Goal: Task Accomplishment & Management: Use online tool/utility

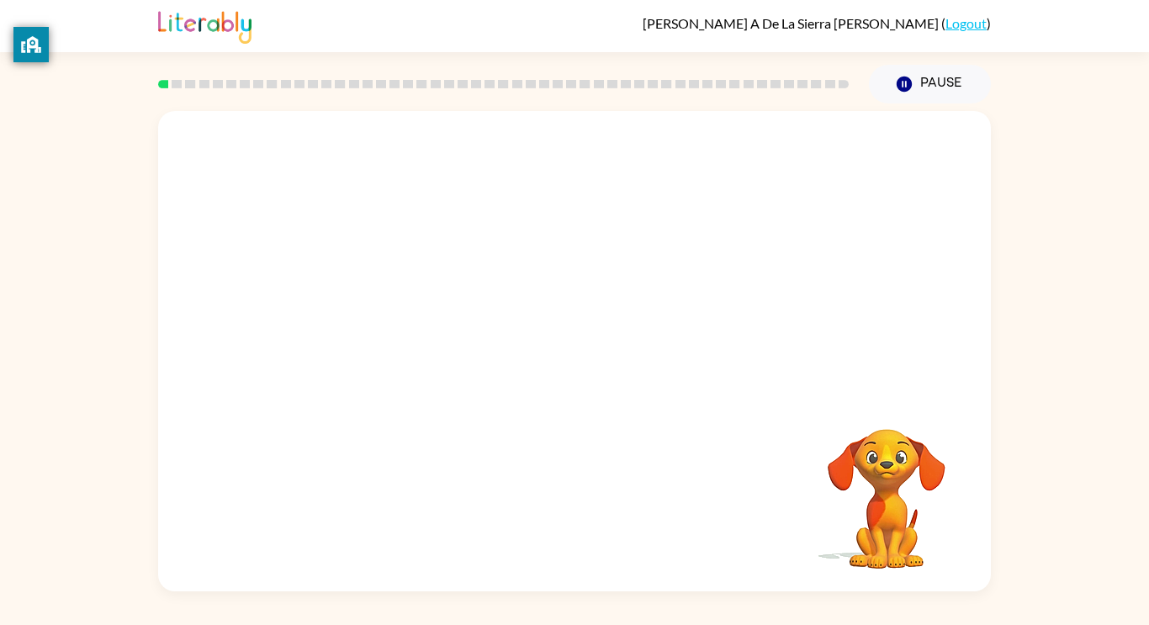
click at [883, 459] on video "Your browser must support playing .mp4 files to use Literably. Please try using…" at bounding box center [887, 487] width 168 height 168
click at [913, 473] on video "Your browser must support playing .mp4 files to use Literably. Please try using…" at bounding box center [887, 487] width 168 height 168
click at [554, 339] on button "button" at bounding box center [575, 359] width 108 height 61
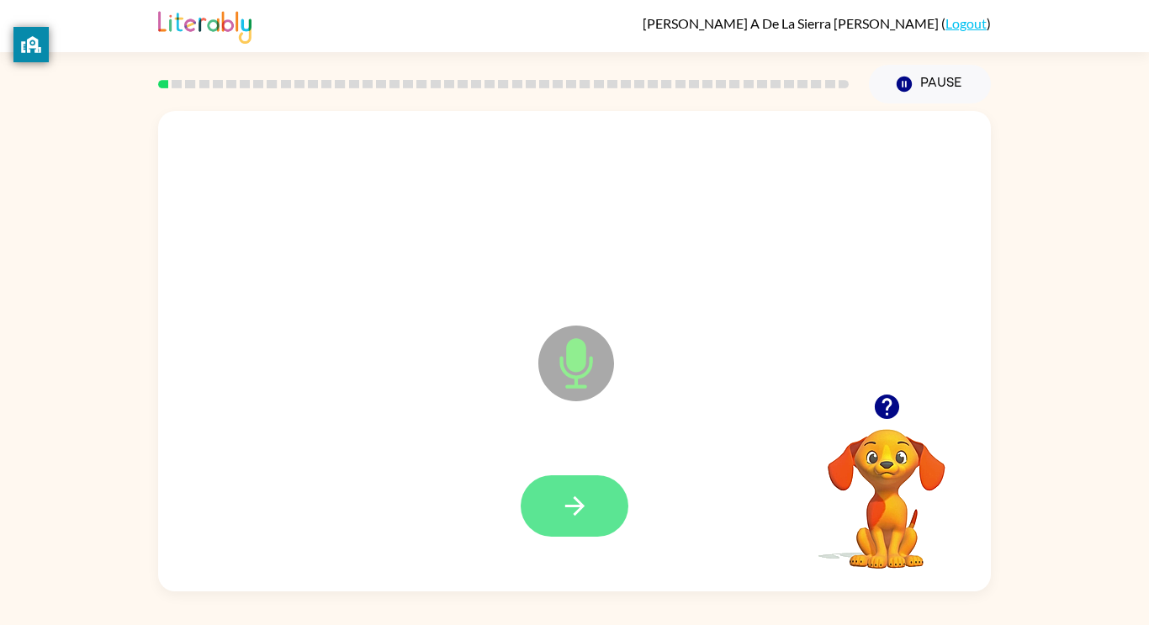
click at [612, 501] on button "button" at bounding box center [575, 505] width 108 height 61
click at [601, 496] on button "button" at bounding box center [575, 505] width 108 height 61
click at [581, 514] on icon "button" at bounding box center [574, 505] width 29 height 29
click at [583, 497] on icon "button" at bounding box center [574, 505] width 29 height 29
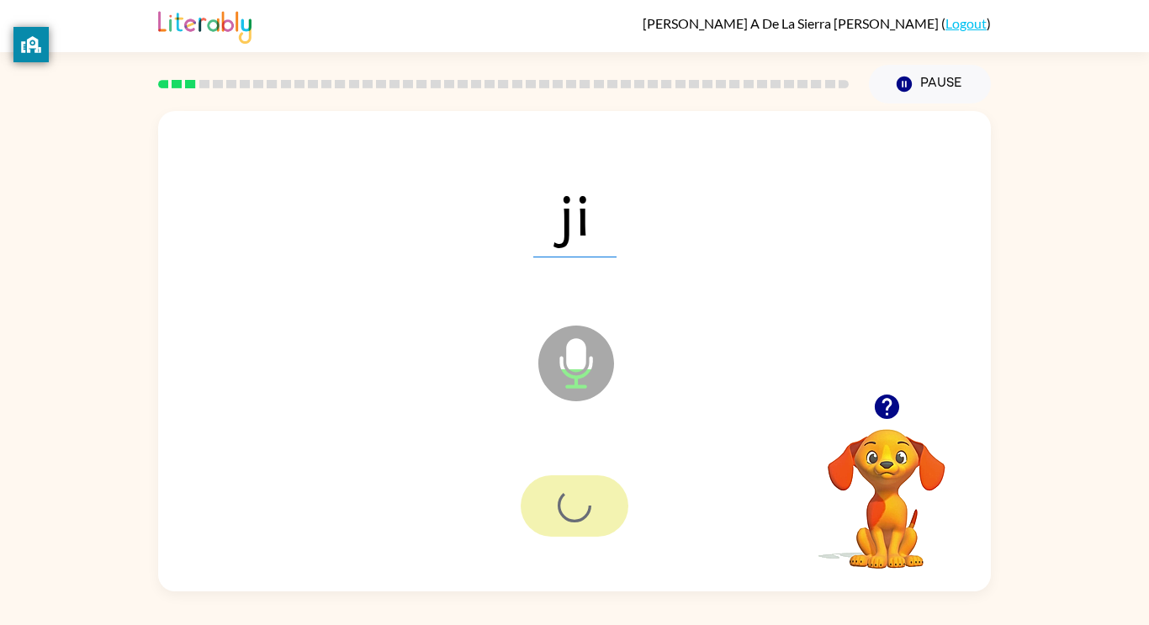
click at [583, 497] on div at bounding box center [575, 505] width 108 height 61
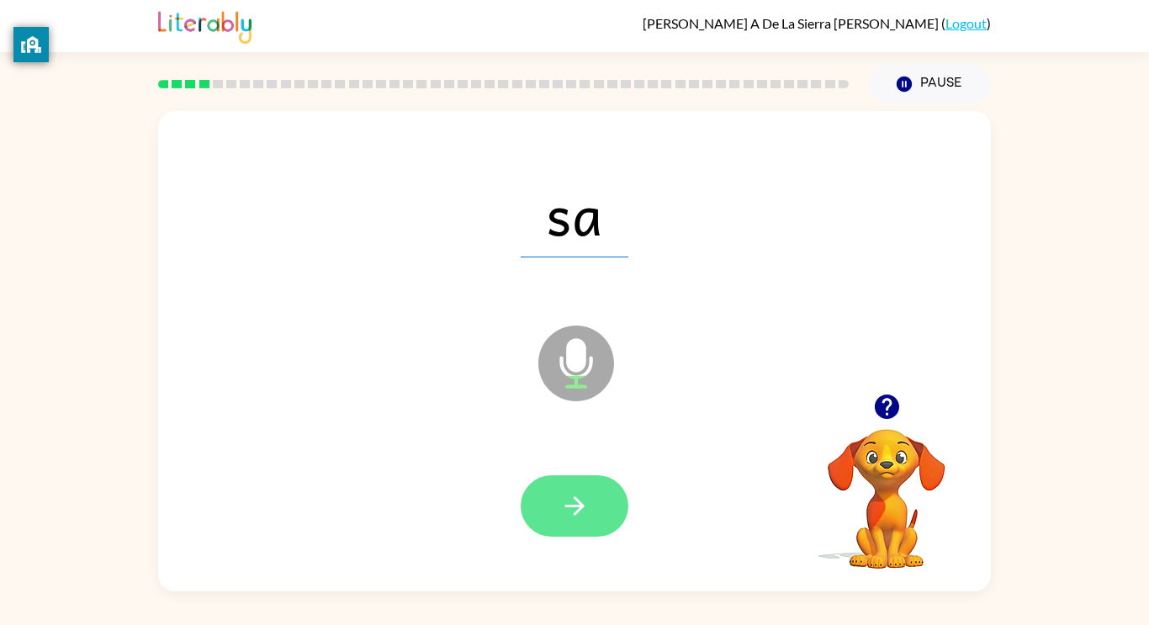
click at [593, 524] on button "button" at bounding box center [575, 505] width 108 height 61
click at [595, 496] on button "button" at bounding box center [575, 505] width 108 height 61
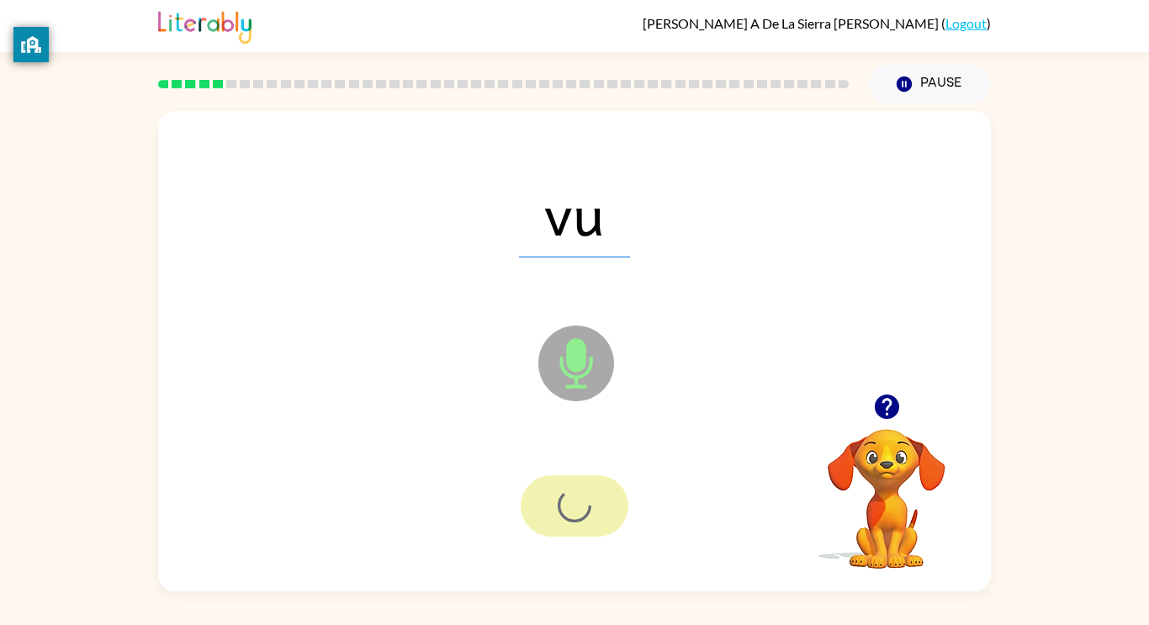
click at [595, 496] on div at bounding box center [575, 505] width 108 height 61
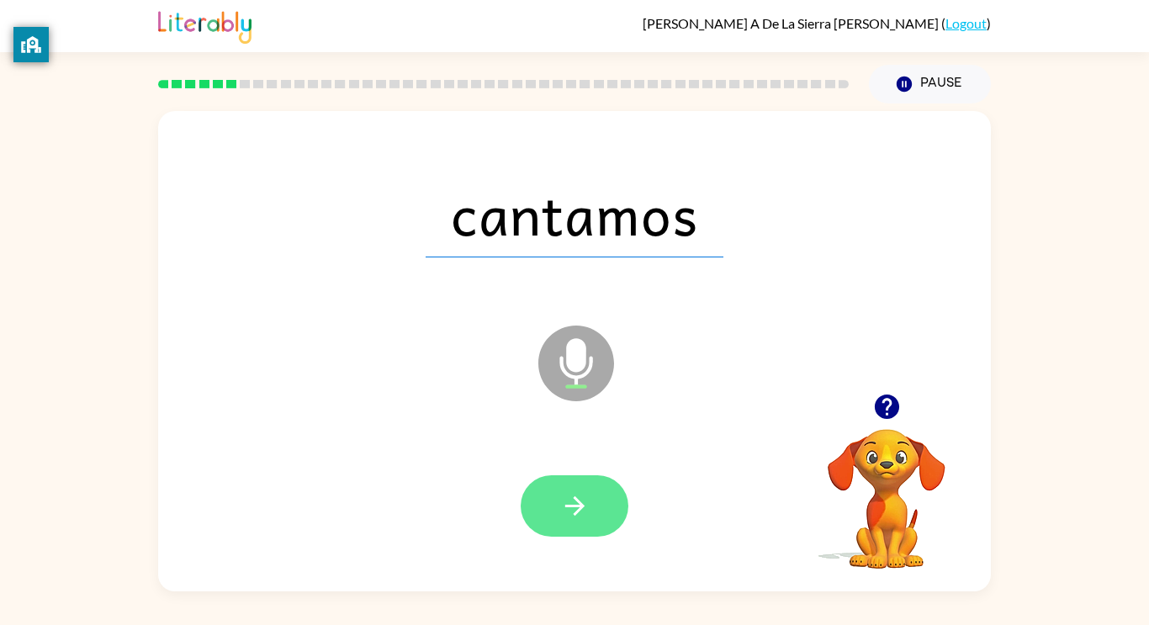
click at [591, 516] on button "button" at bounding box center [575, 505] width 108 height 61
click at [586, 508] on icon "button" at bounding box center [574, 505] width 29 height 29
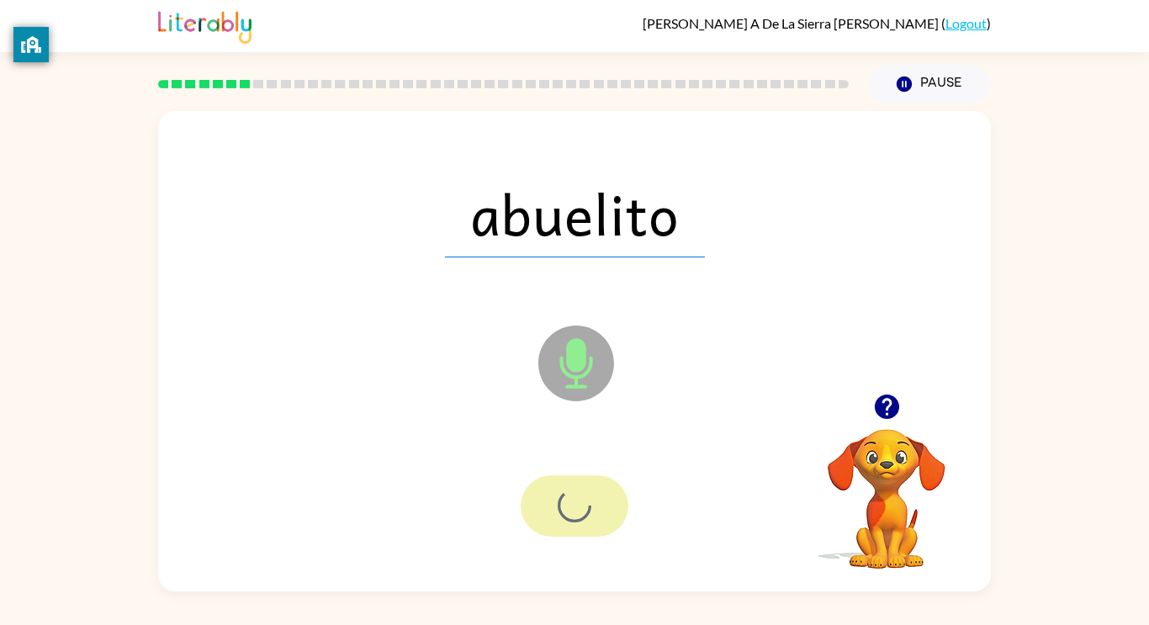
click at [586, 508] on div at bounding box center [575, 505] width 108 height 61
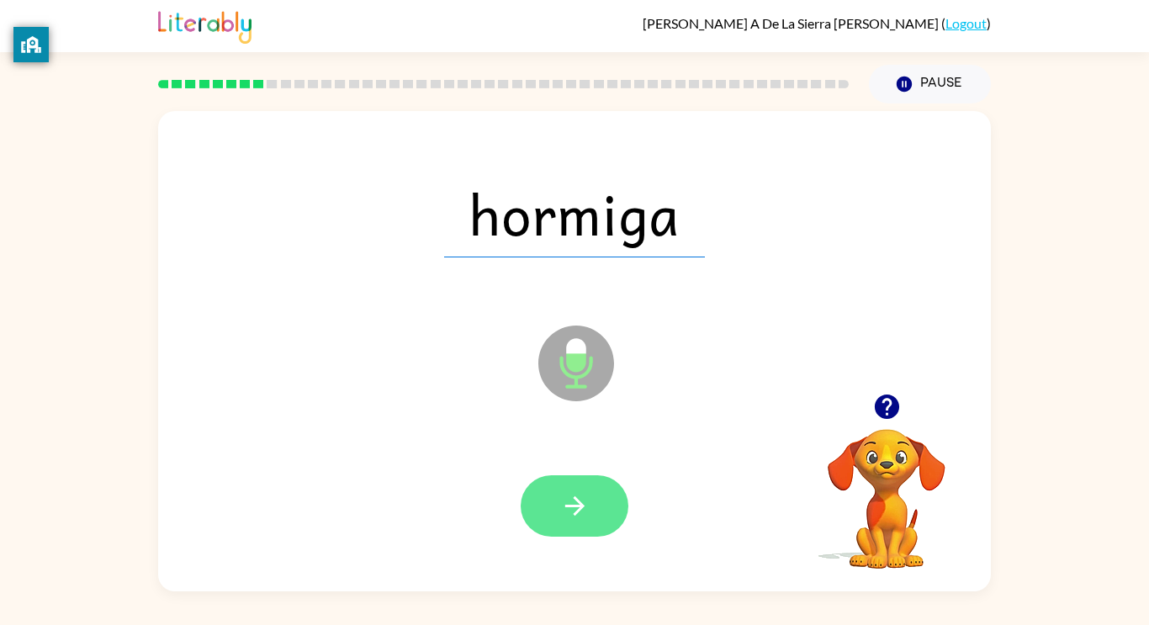
click at [590, 510] on button "button" at bounding box center [575, 505] width 108 height 61
click at [590, 510] on div at bounding box center [575, 505] width 108 height 61
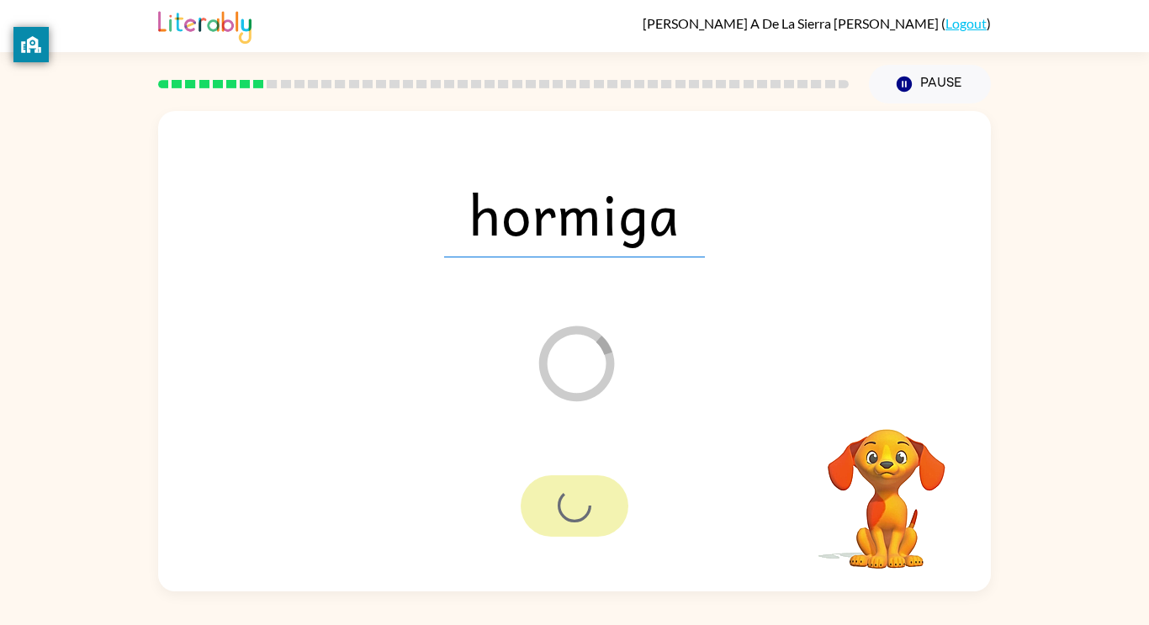
click at [590, 510] on div at bounding box center [575, 505] width 108 height 61
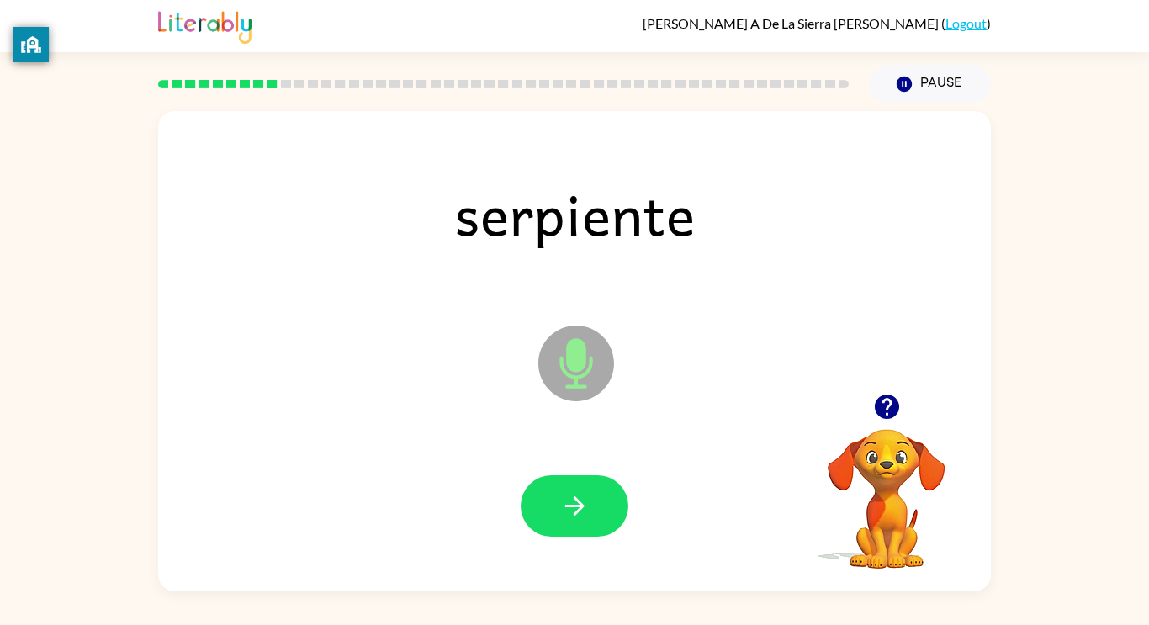
click at [590, 510] on button "button" at bounding box center [575, 505] width 108 height 61
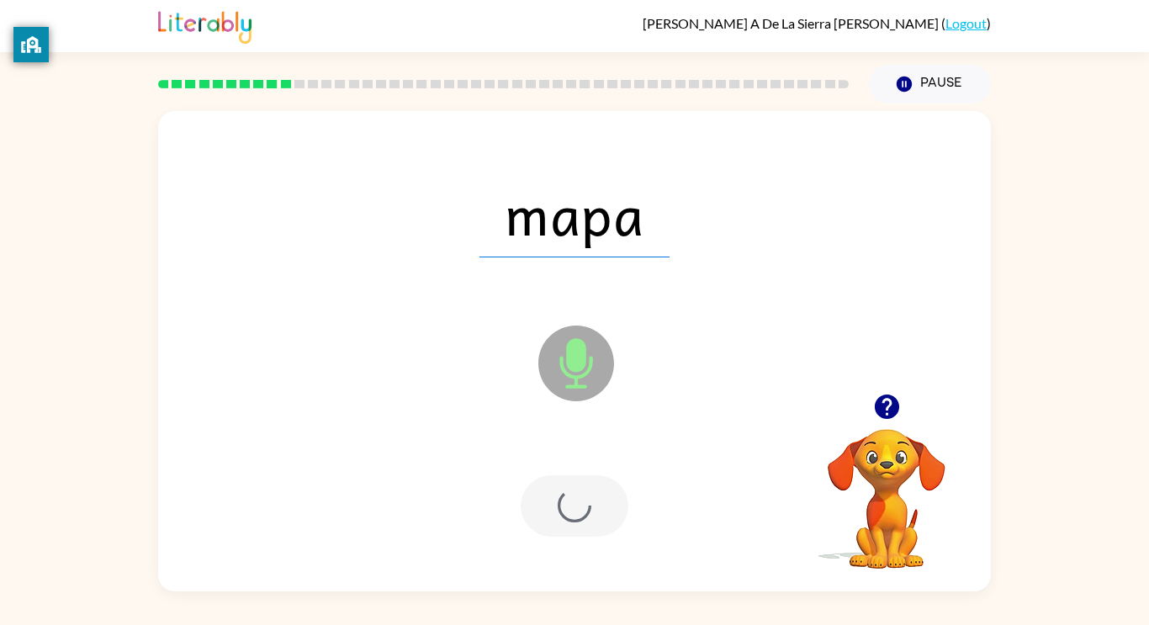
click at [590, 510] on div at bounding box center [575, 505] width 108 height 61
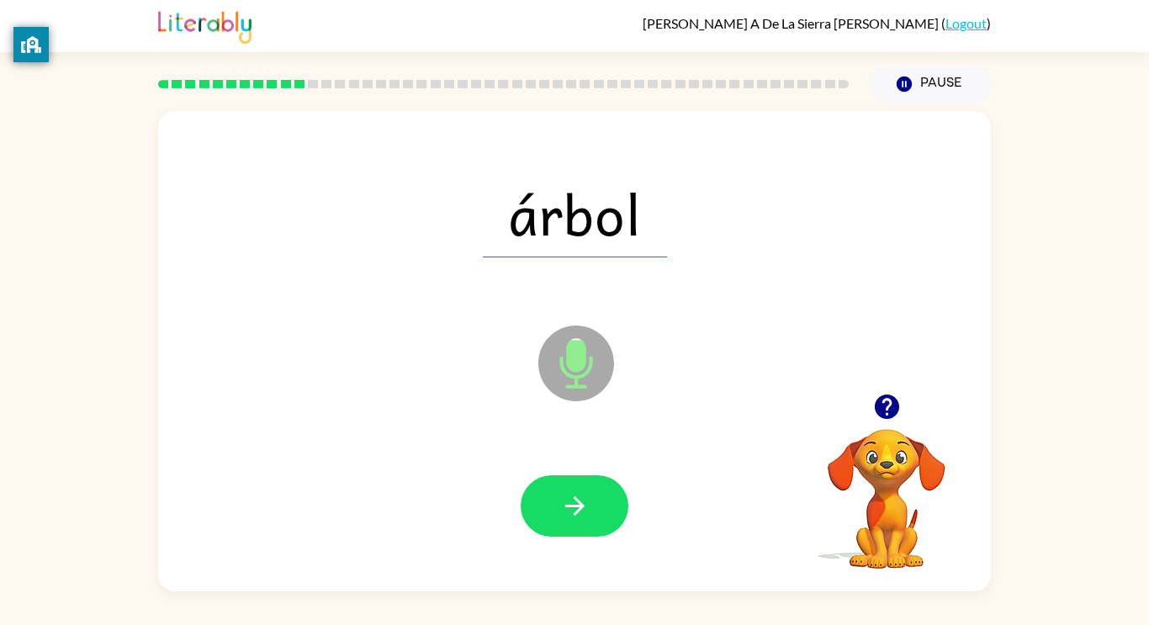
click at [590, 510] on button "button" at bounding box center [575, 505] width 108 height 61
click at [590, 510] on div at bounding box center [575, 505] width 108 height 61
click at [590, 510] on button "button" at bounding box center [575, 505] width 108 height 61
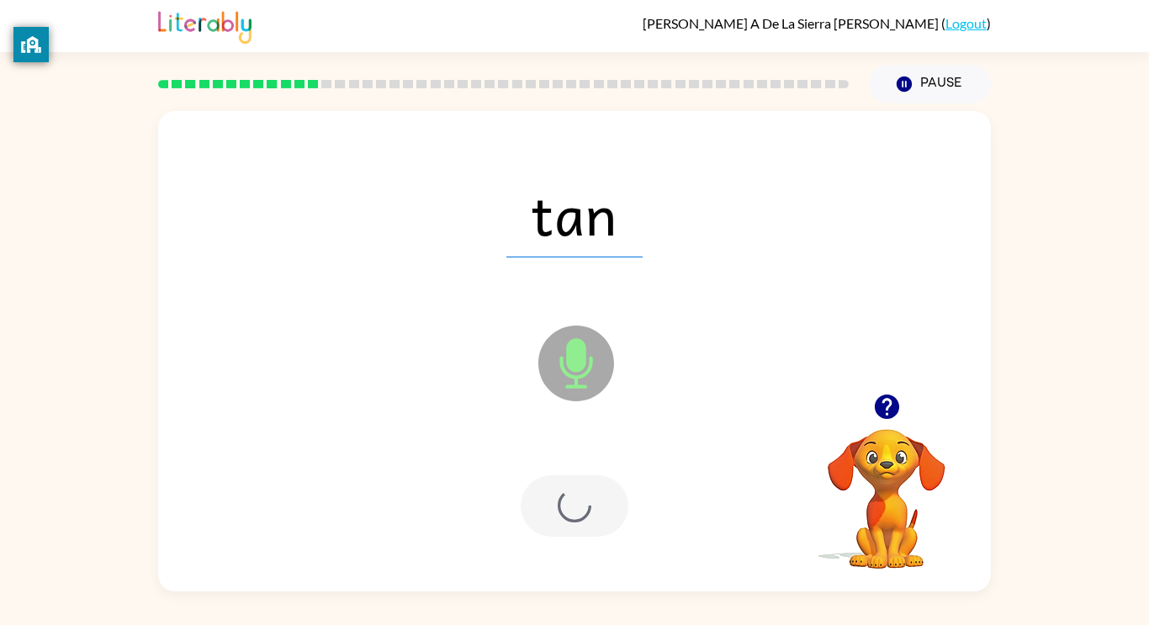
click at [590, 510] on div at bounding box center [575, 505] width 108 height 61
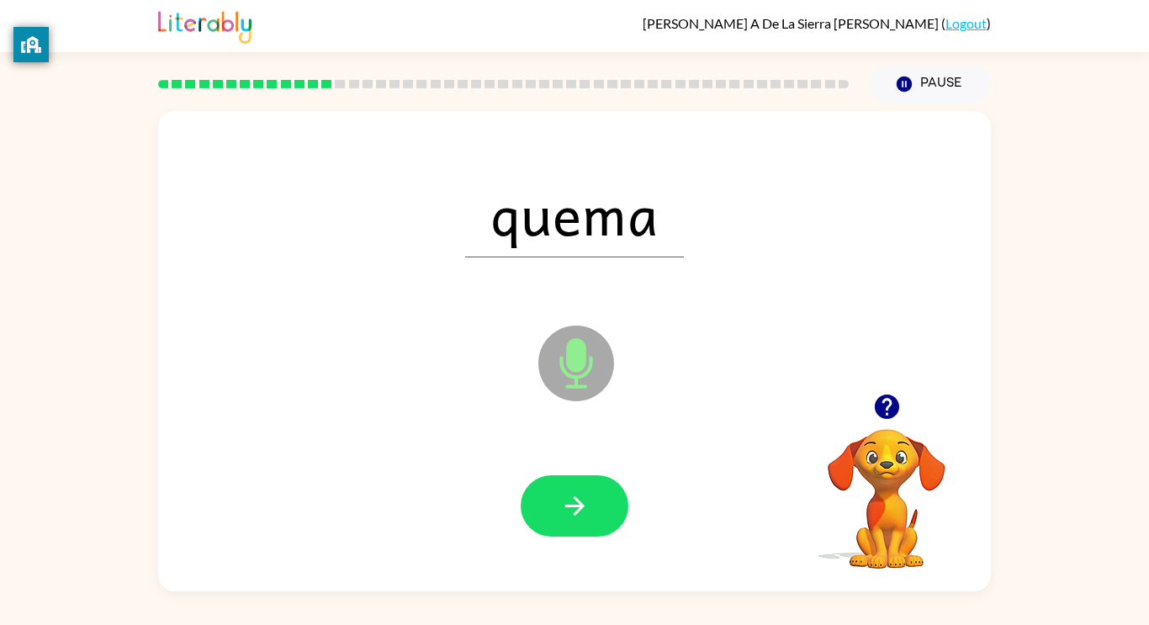
click at [590, 510] on button "button" at bounding box center [575, 505] width 108 height 61
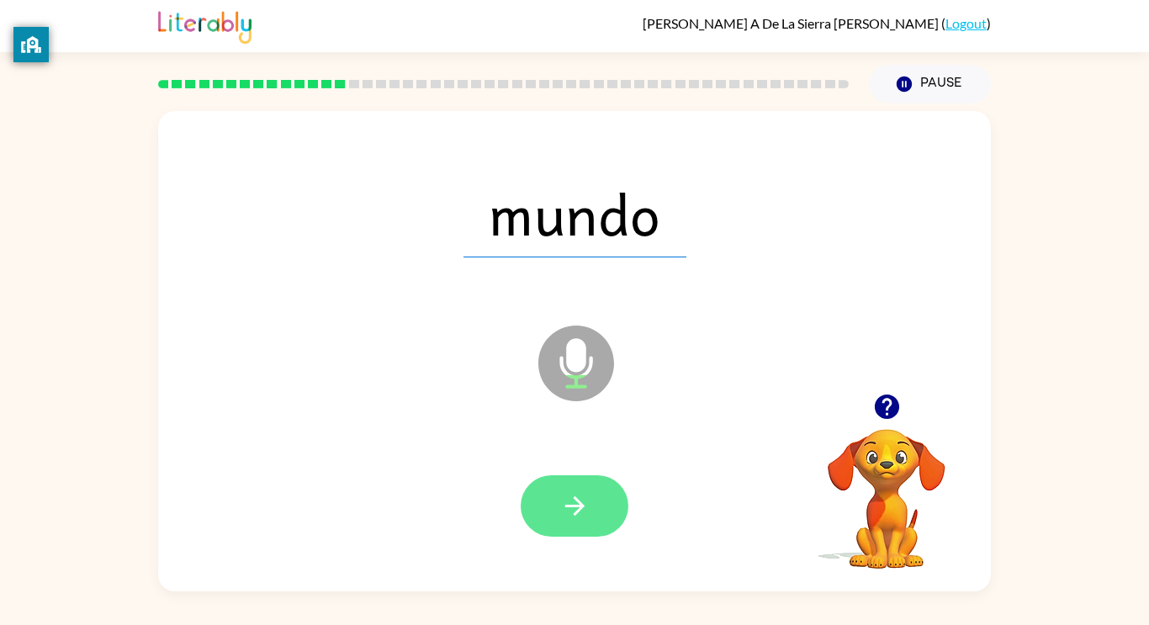
click at [570, 516] on icon "button" at bounding box center [574, 505] width 29 height 29
click at [576, 496] on icon "button" at bounding box center [574, 505] width 29 height 29
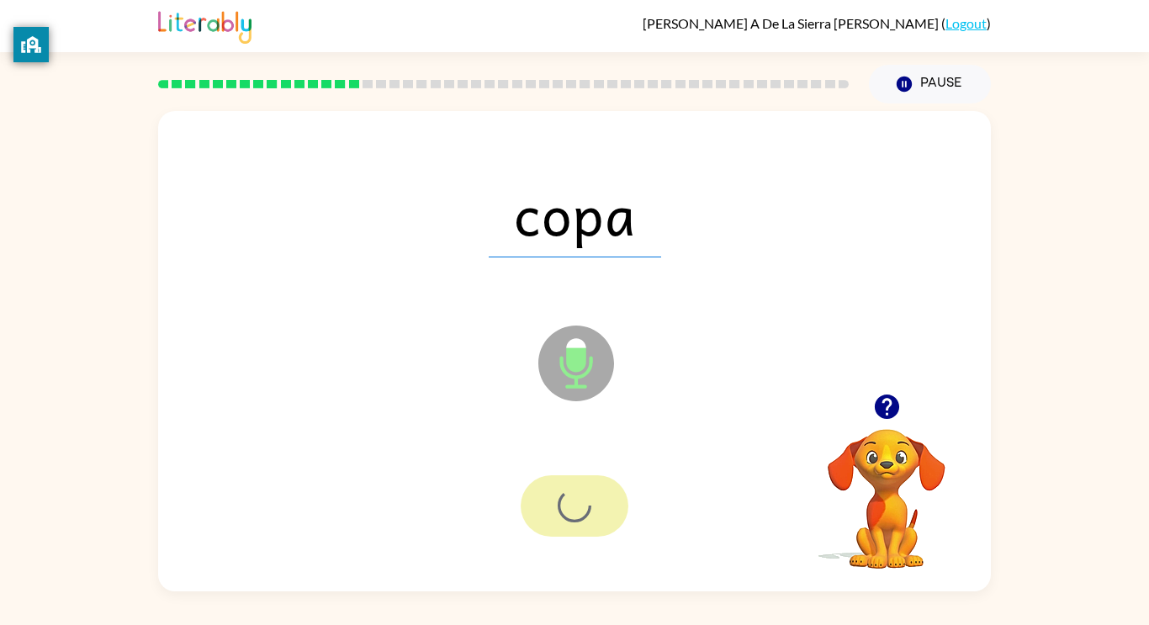
click at [576, 496] on div at bounding box center [575, 505] width 108 height 61
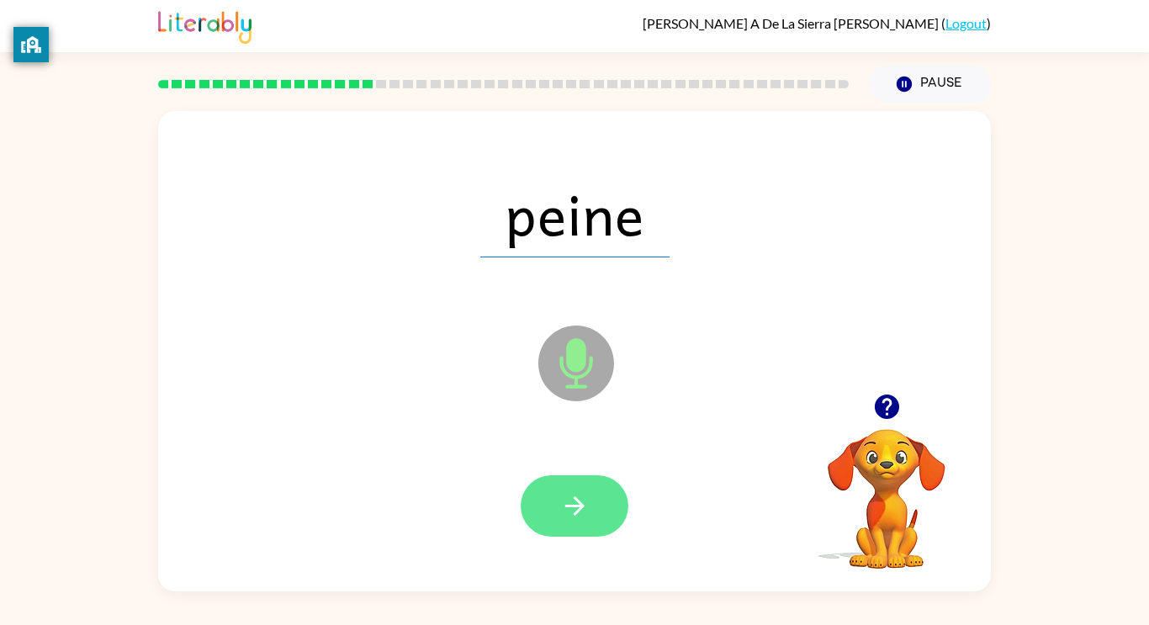
click at [577, 490] on button "button" at bounding box center [575, 505] width 108 height 61
click at [577, 490] on div at bounding box center [575, 505] width 108 height 61
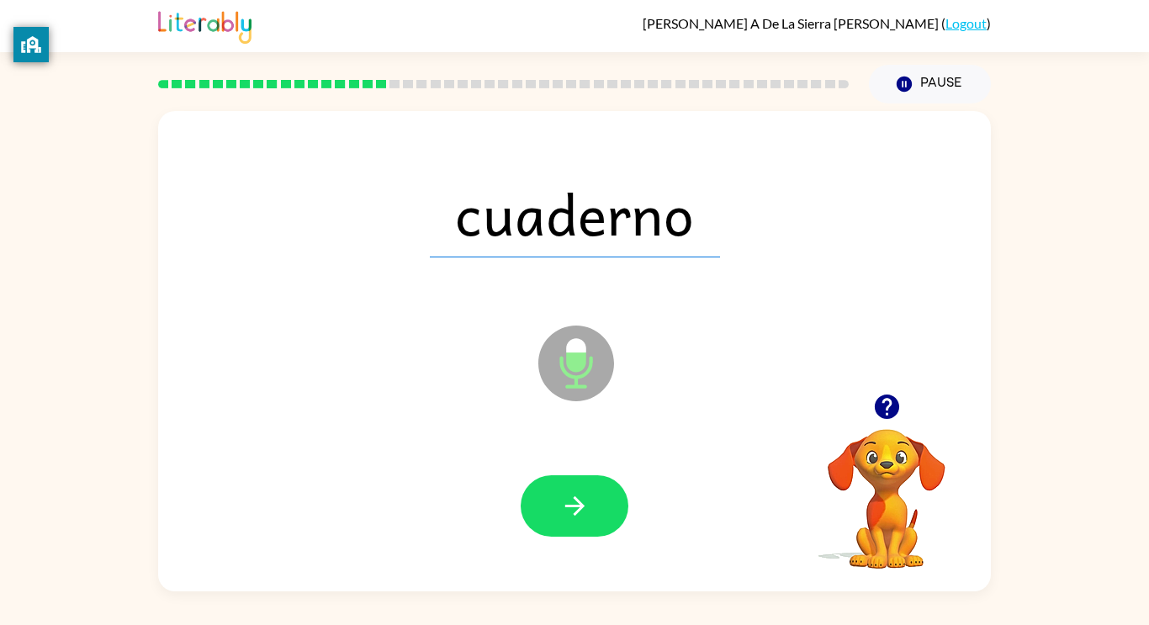
click at [577, 490] on button "button" at bounding box center [575, 505] width 108 height 61
click at [577, 490] on div at bounding box center [575, 505] width 108 height 61
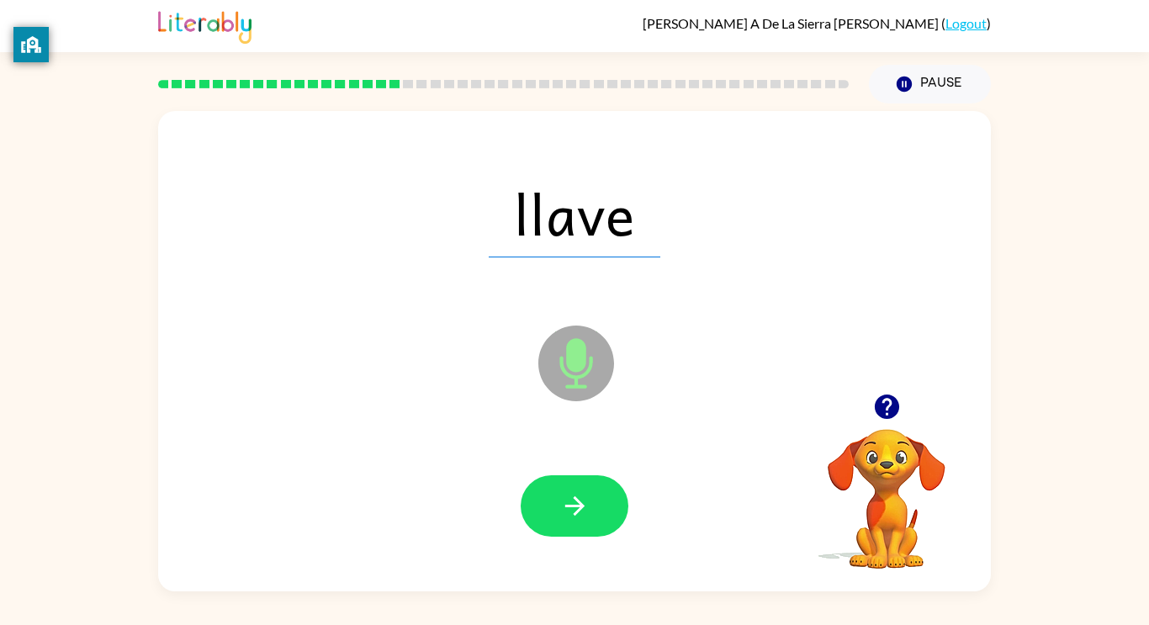
click at [577, 490] on button "button" at bounding box center [575, 505] width 108 height 61
click at [577, 490] on div at bounding box center [575, 505] width 108 height 61
click at [577, 490] on button "button" at bounding box center [575, 505] width 108 height 61
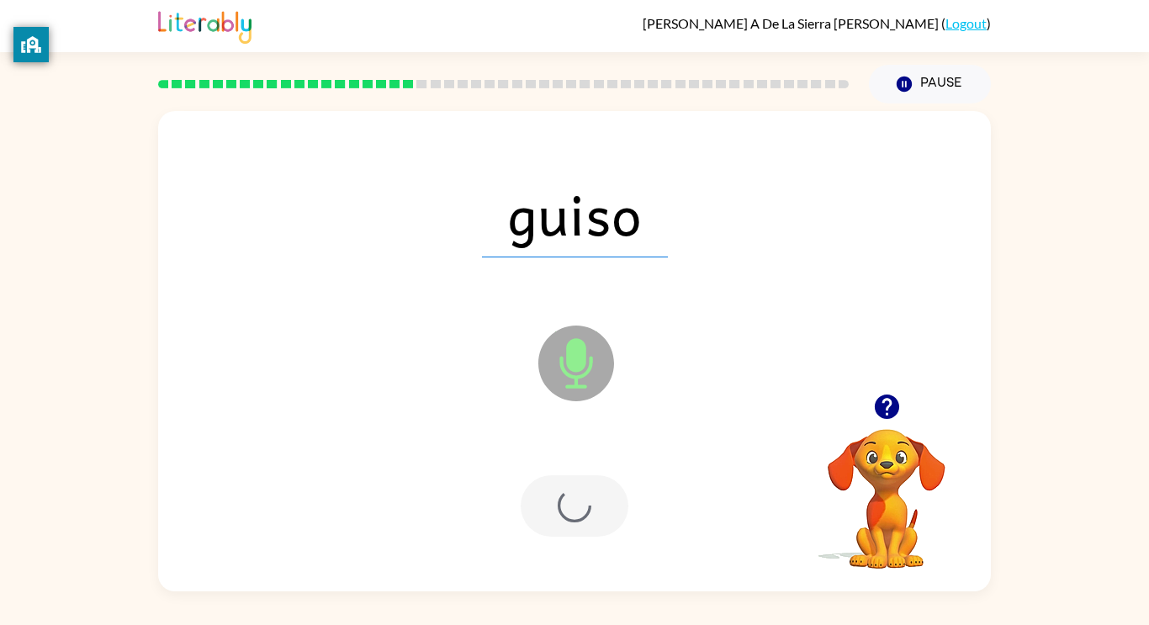
click at [577, 490] on div at bounding box center [575, 505] width 108 height 61
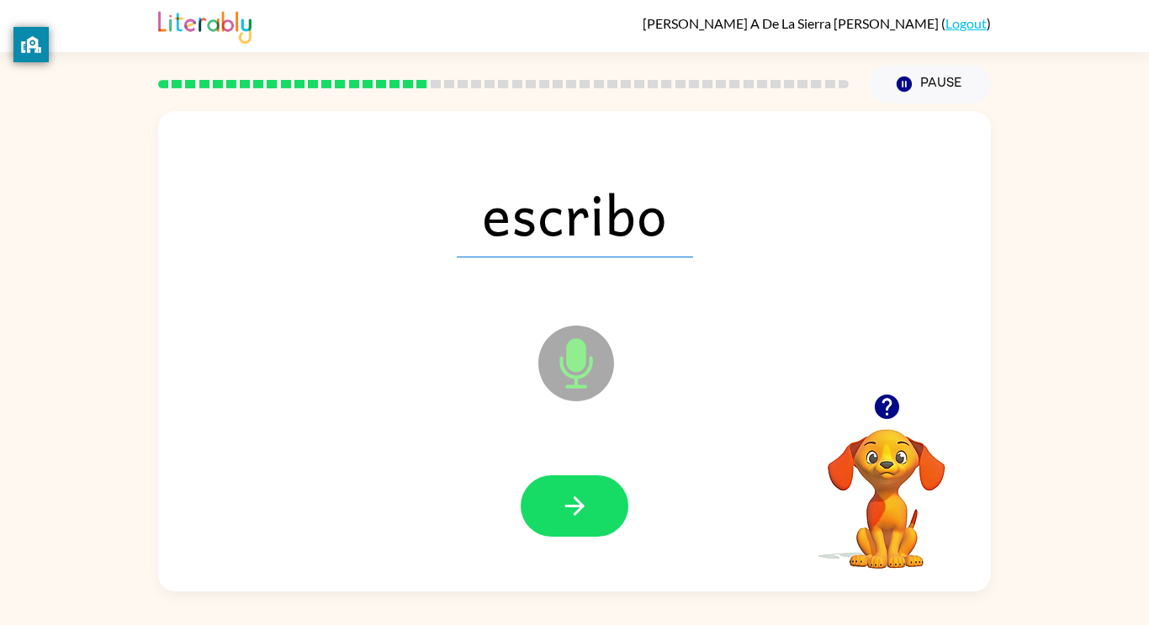
click at [577, 490] on button "button" at bounding box center [575, 505] width 108 height 61
click at [577, 490] on div at bounding box center [575, 505] width 108 height 61
click at [577, 490] on button "button" at bounding box center [575, 505] width 108 height 61
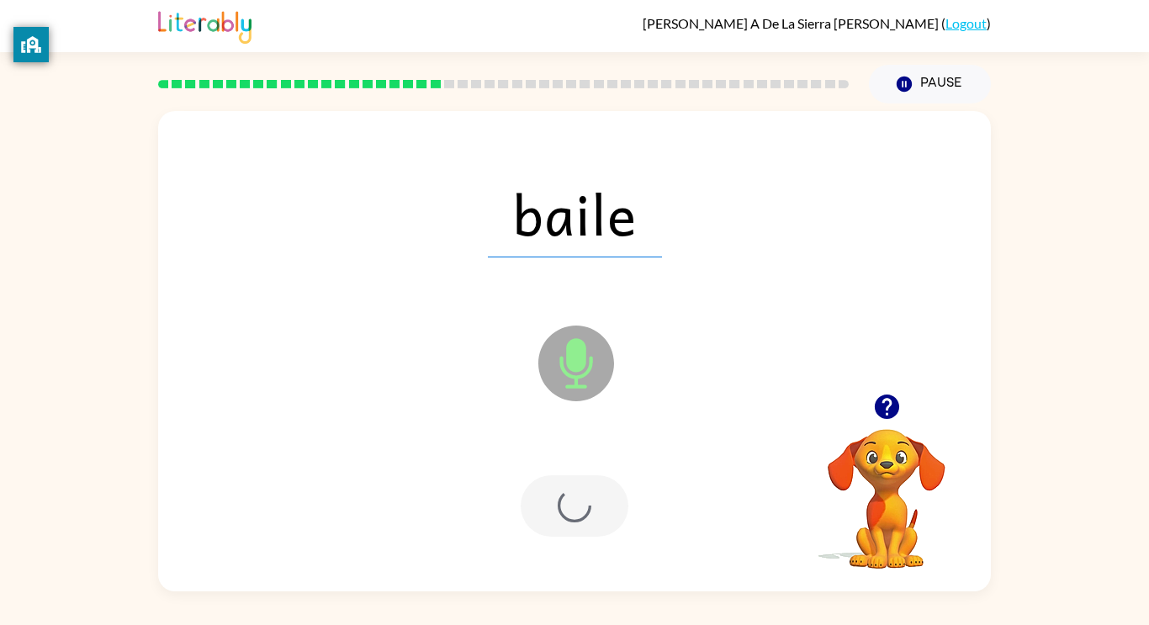
click at [577, 490] on div at bounding box center [575, 505] width 108 height 61
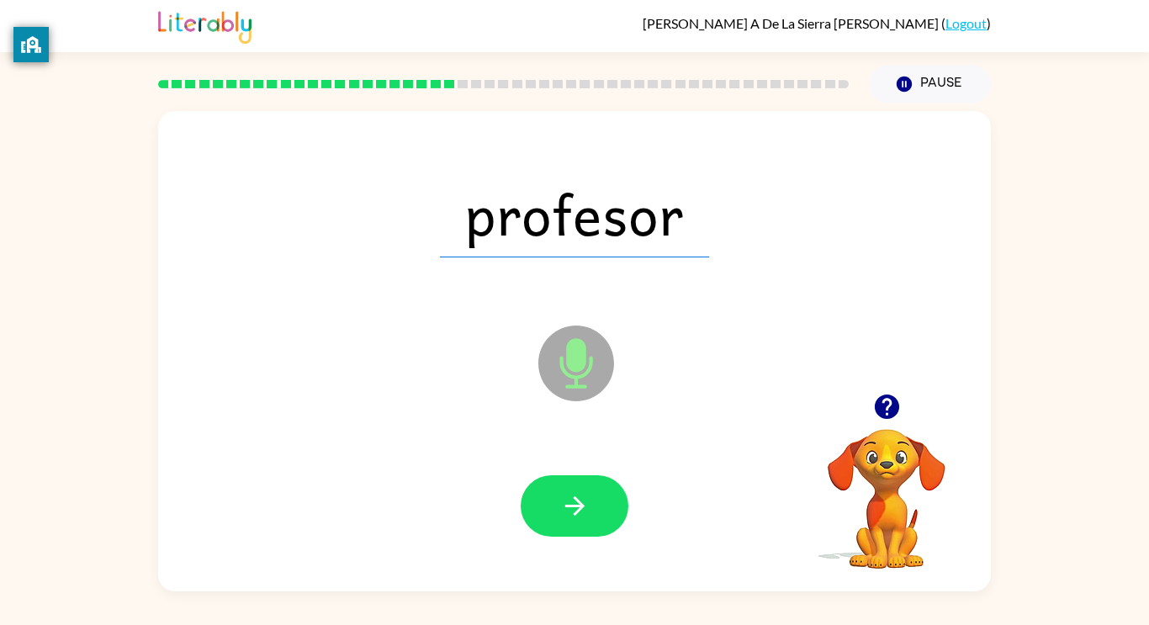
click at [577, 490] on button "button" at bounding box center [575, 505] width 108 height 61
click at [577, 490] on div at bounding box center [575, 505] width 108 height 61
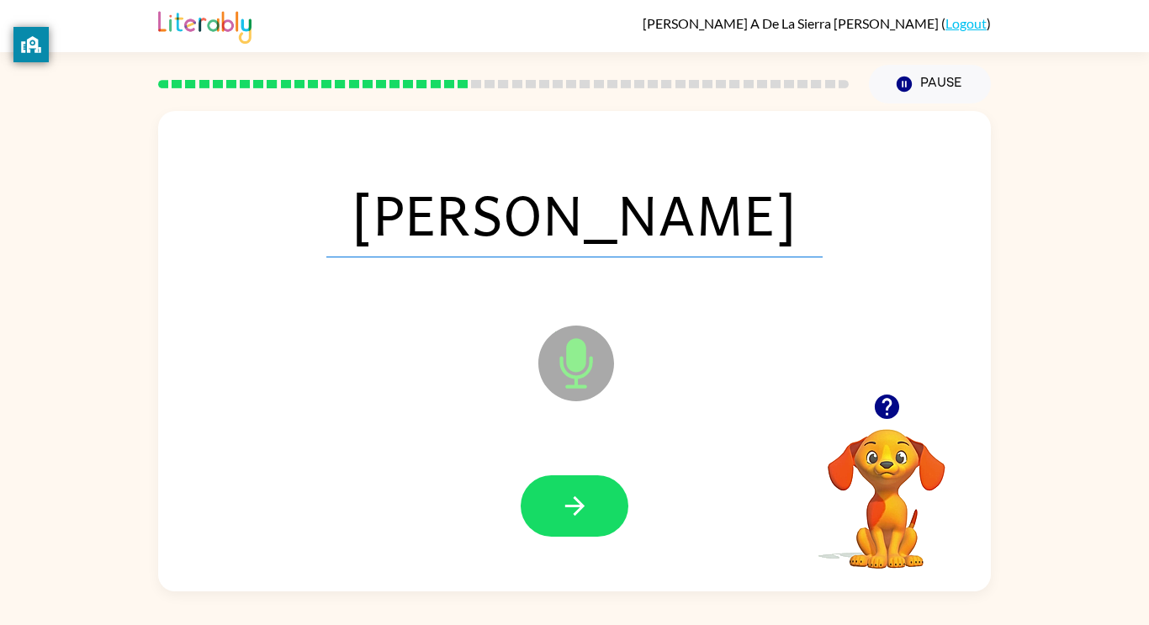
click at [577, 490] on button "button" at bounding box center [575, 505] width 108 height 61
click at [577, 490] on div at bounding box center [575, 505] width 108 height 61
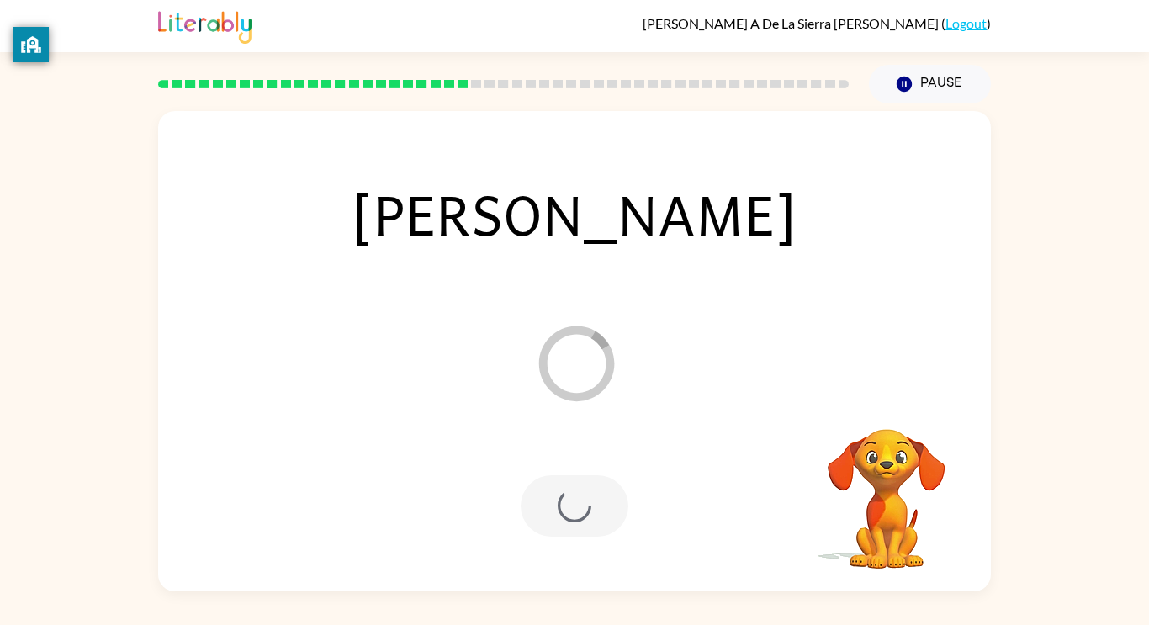
click at [577, 490] on div at bounding box center [575, 505] width 108 height 61
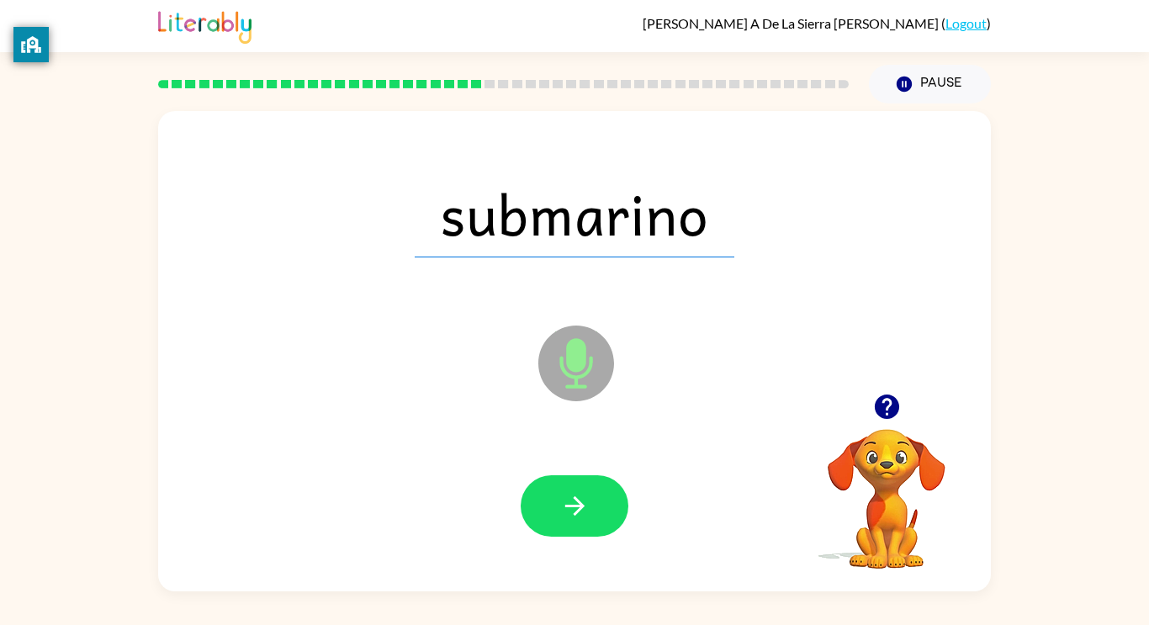
click at [577, 490] on button "button" at bounding box center [575, 505] width 108 height 61
click at [577, 490] on div at bounding box center [575, 505] width 108 height 61
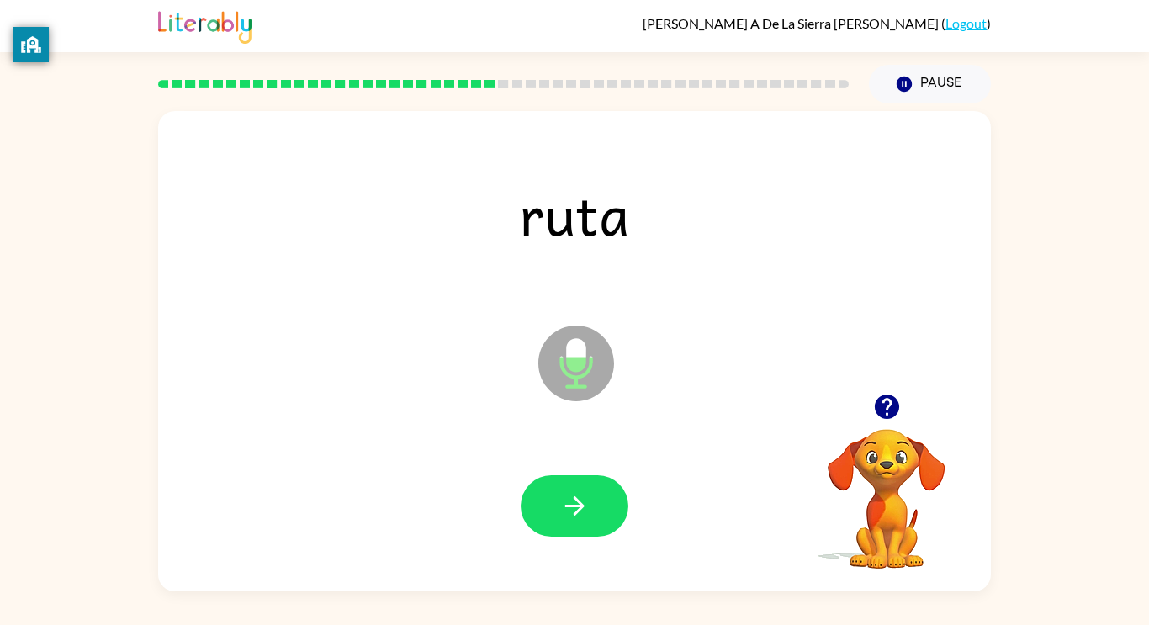
click at [577, 490] on button "button" at bounding box center [575, 505] width 108 height 61
click at [577, 490] on div at bounding box center [575, 505] width 108 height 61
click at [577, 490] on button "button" at bounding box center [575, 505] width 108 height 61
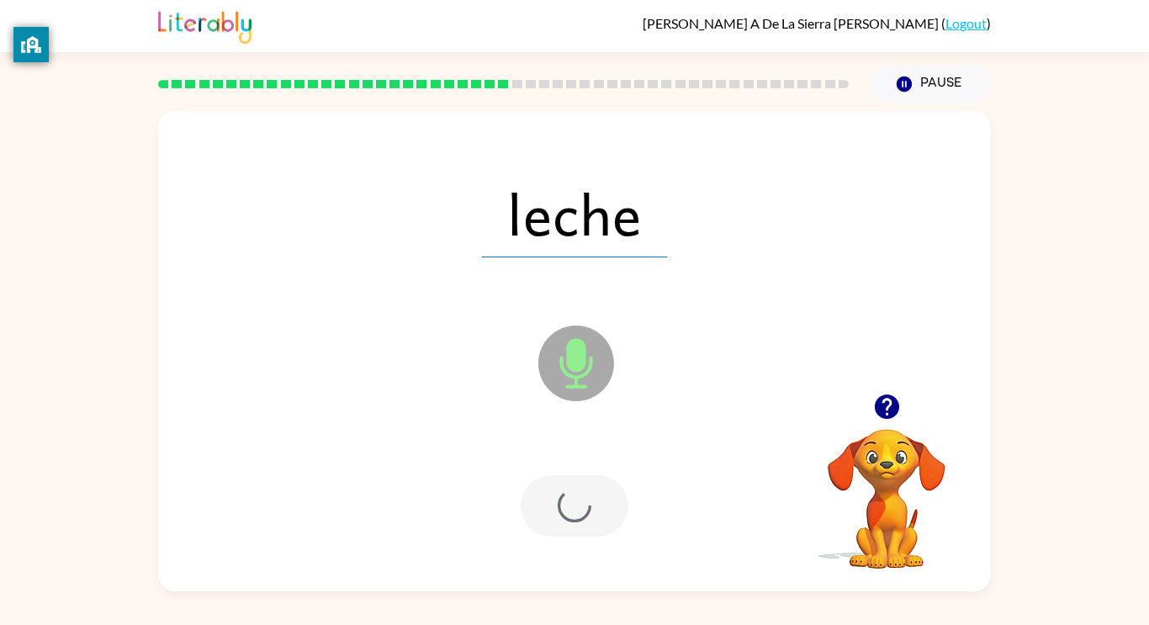
click at [577, 490] on div at bounding box center [575, 505] width 108 height 61
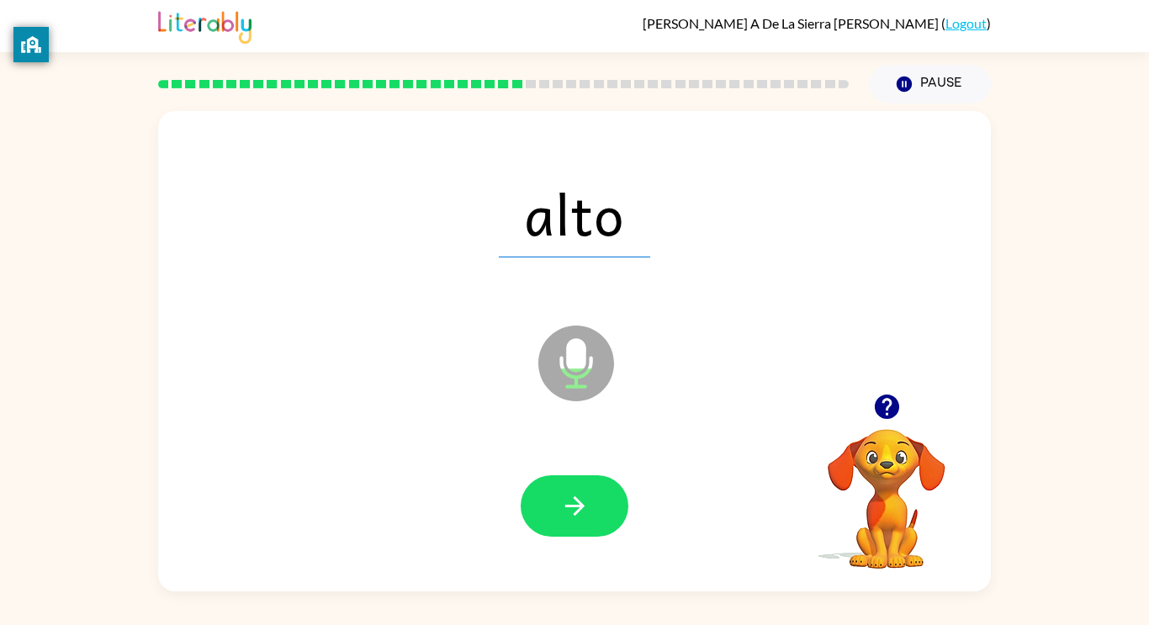
click at [577, 490] on button "button" at bounding box center [575, 505] width 108 height 61
click at [577, 490] on div at bounding box center [575, 505] width 108 height 61
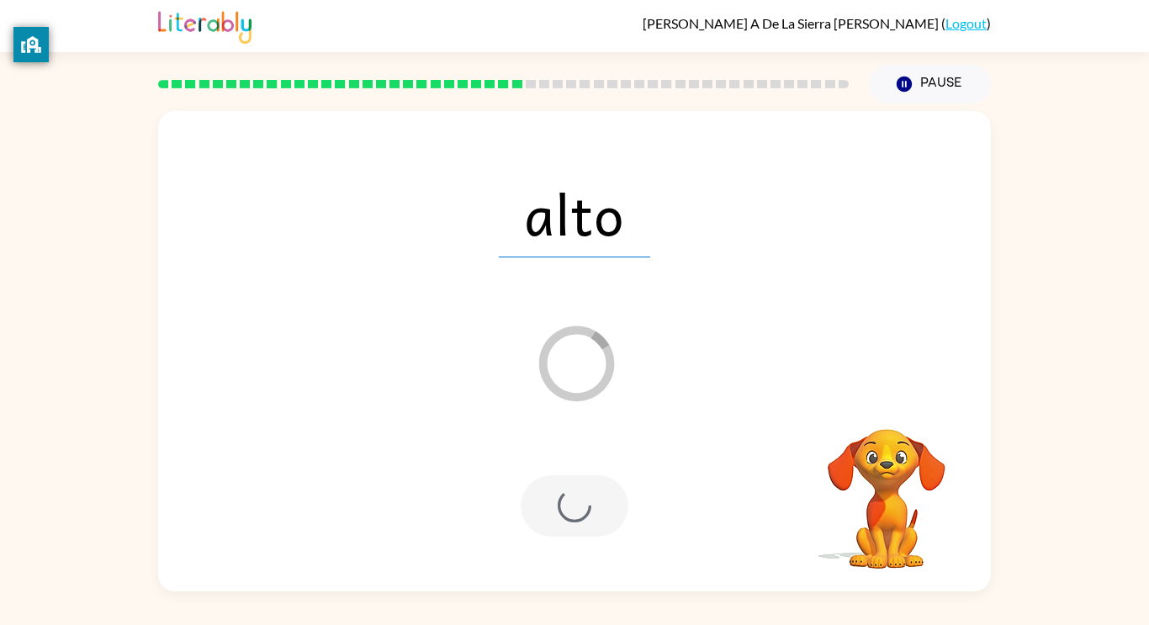
click at [577, 490] on div at bounding box center [575, 505] width 108 height 61
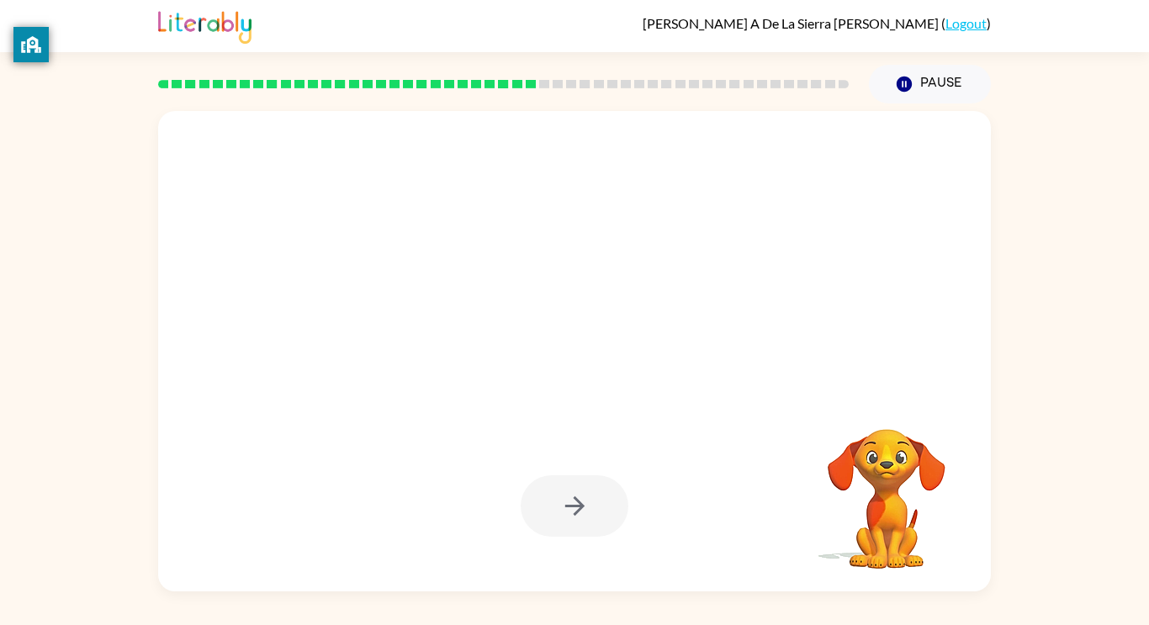
click at [577, 478] on div at bounding box center [575, 505] width 108 height 61
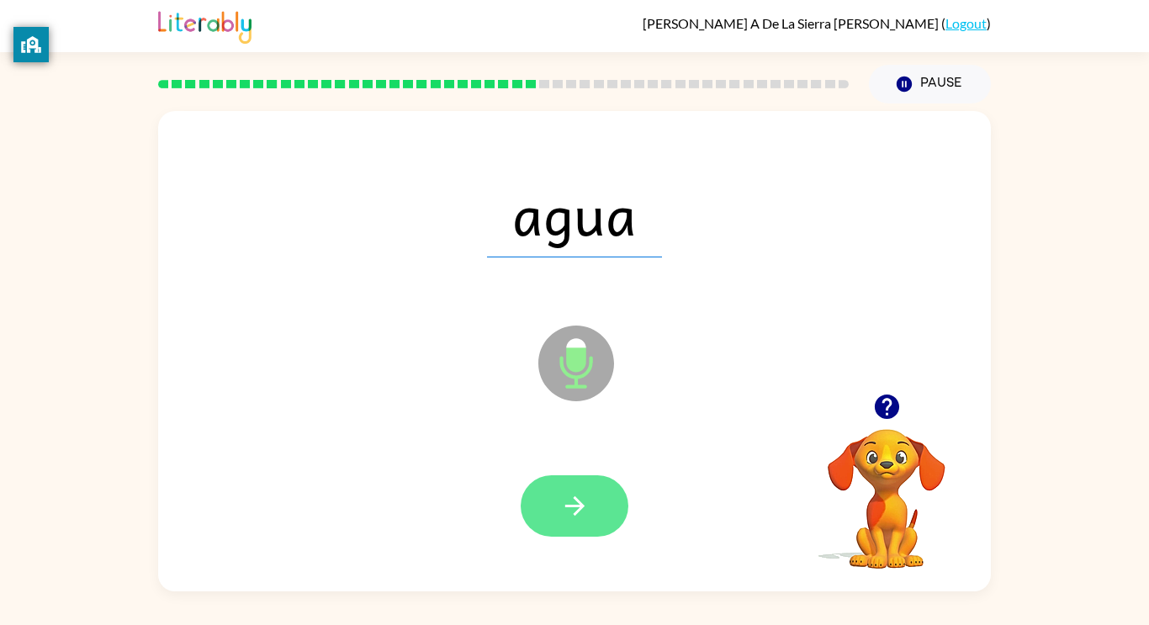
click at [583, 491] on icon "button" at bounding box center [574, 505] width 29 height 29
click at [583, 490] on div at bounding box center [575, 505] width 108 height 61
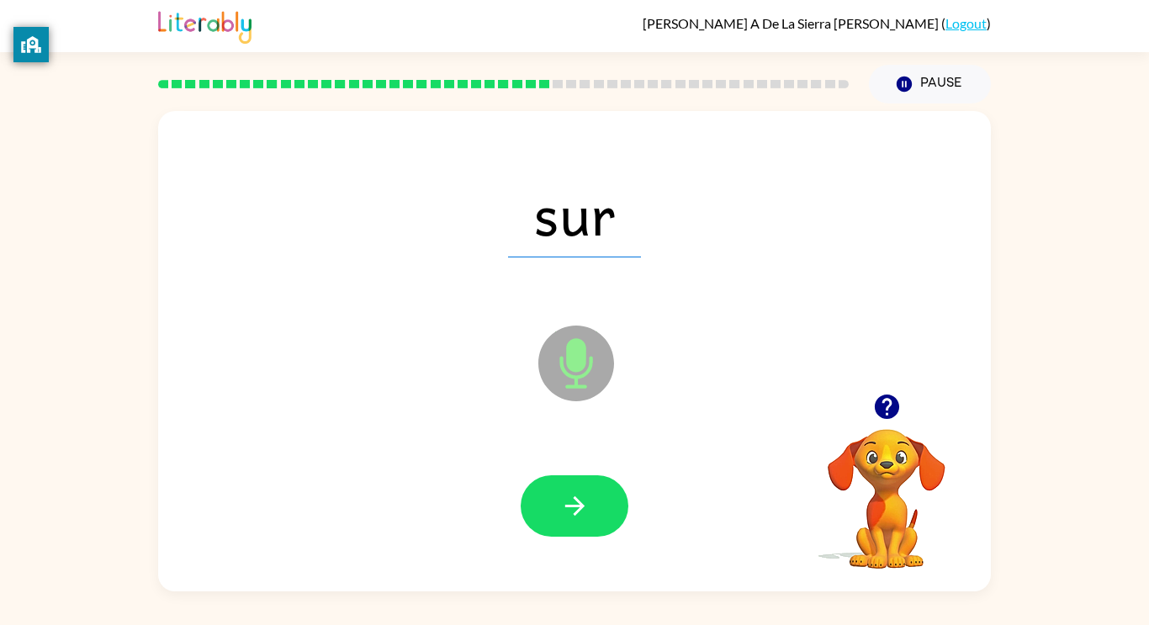
click at [583, 491] on icon "button" at bounding box center [574, 505] width 29 height 29
click at [583, 490] on div at bounding box center [575, 505] width 108 height 61
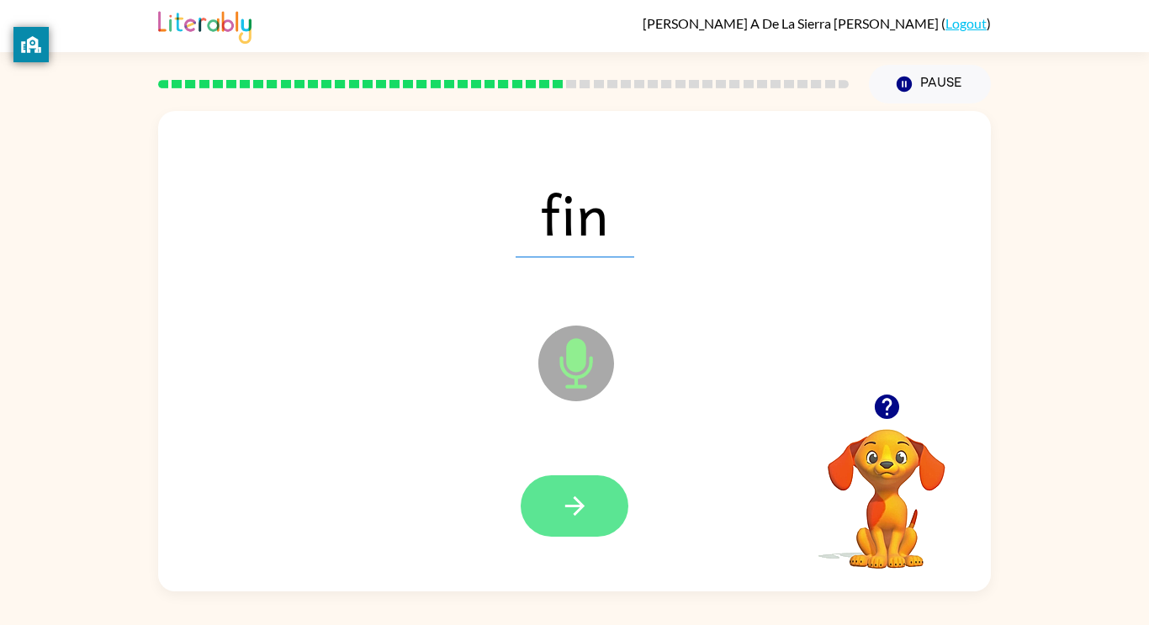
click at [597, 505] on button "button" at bounding box center [575, 505] width 108 height 61
click at [597, 505] on div at bounding box center [575, 505] width 108 height 61
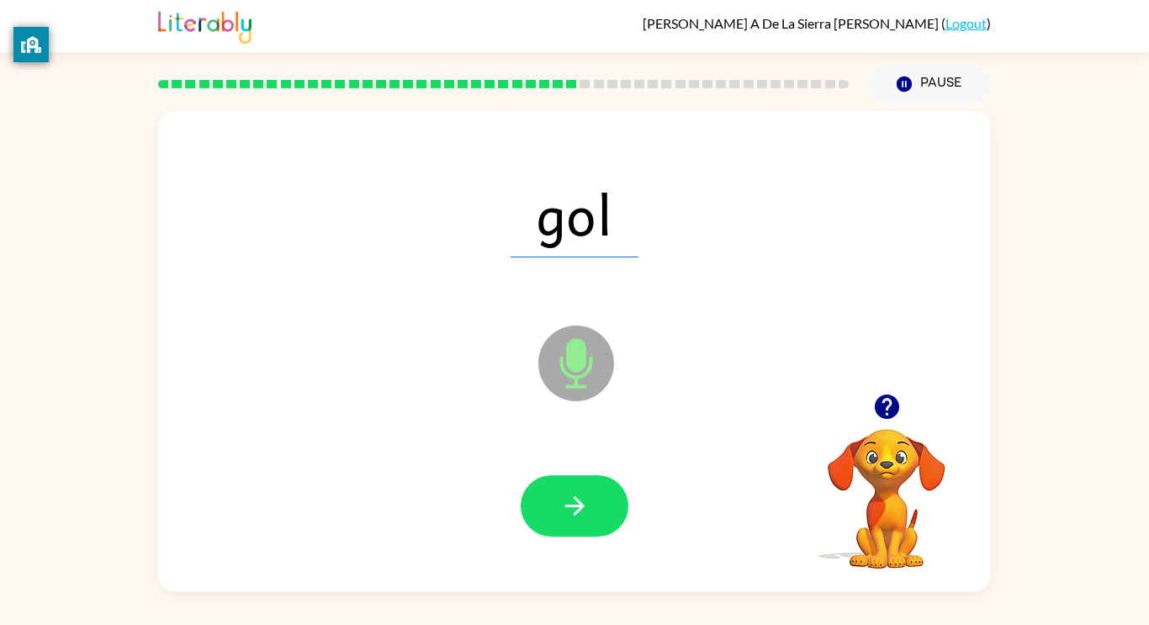
click at [597, 505] on button "button" at bounding box center [575, 505] width 108 height 61
click at [597, 505] on div at bounding box center [575, 505] width 108 height 61
click at [597, 505] on button "button" at bounding box center [575, 505] width 108 height 61
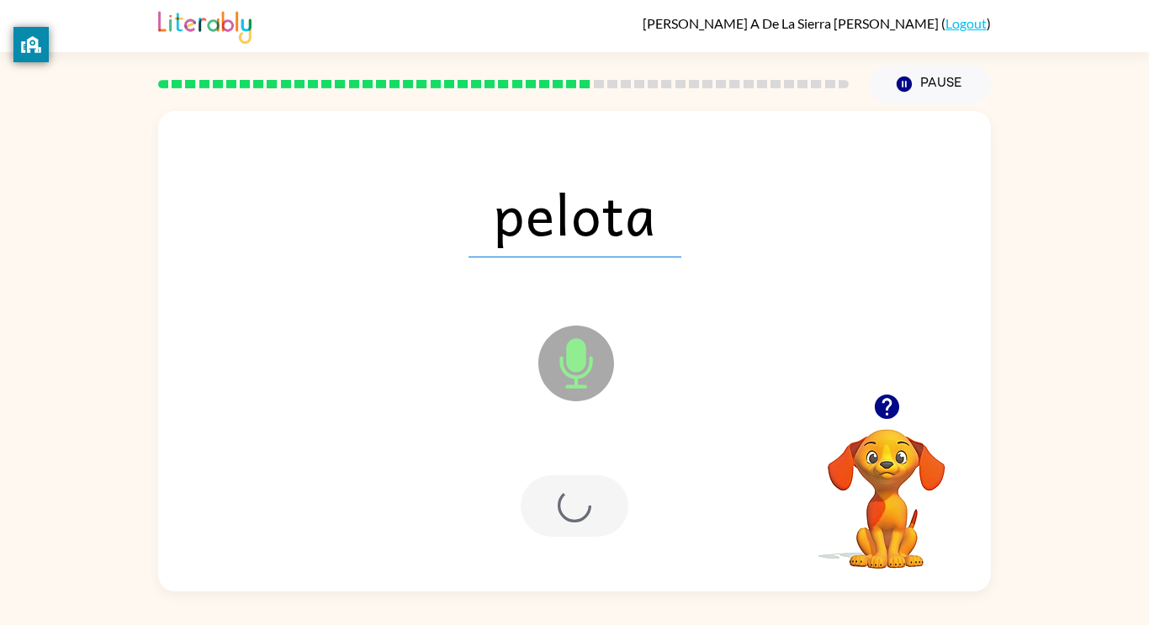
click at [597, 505] on div at bounding box center [575, 505] width 108 height 61
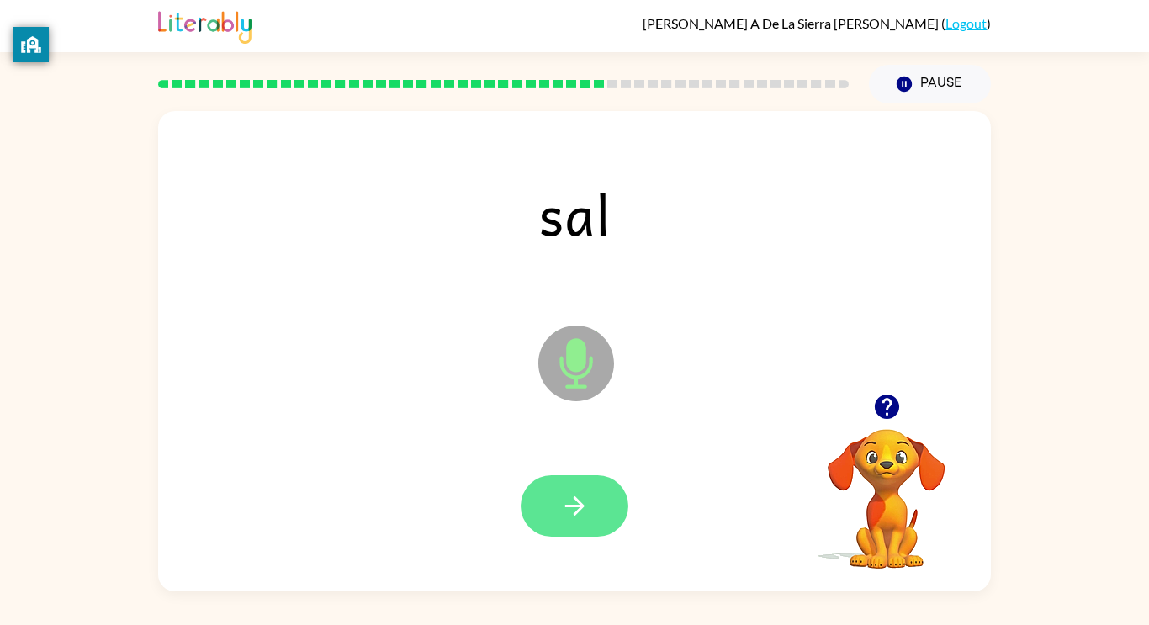
click at [598, 505] on button "button" at bounding box center [575, 505] width 108 height 61
click at [598, 505] on div at bounding box center [575, 505] width 108 height 61
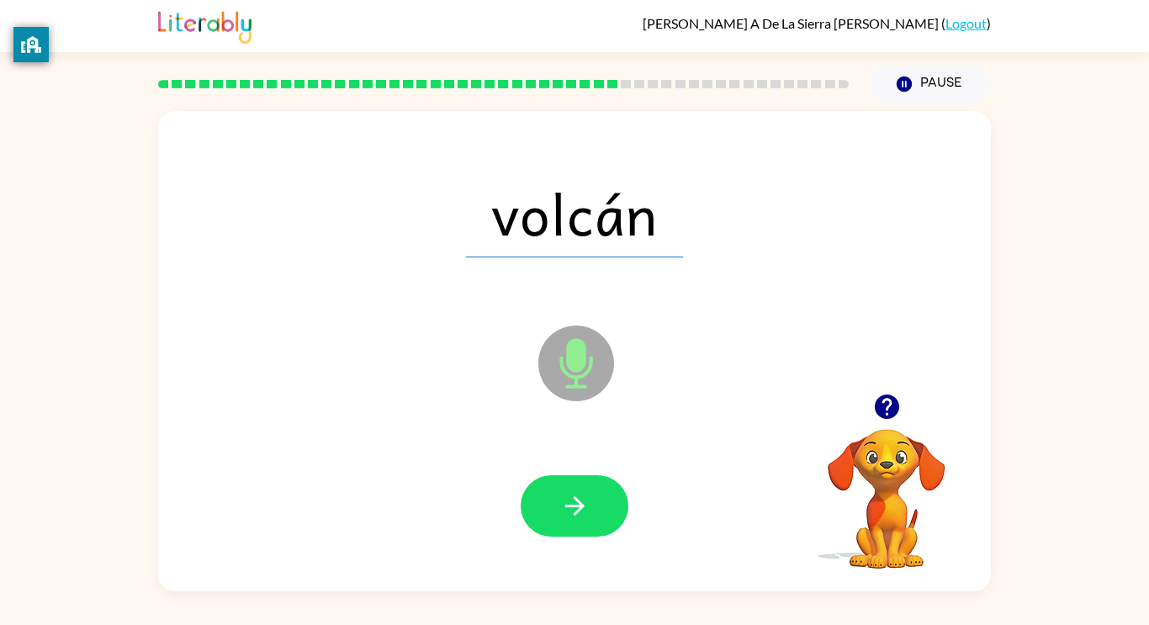
click at [598, 505] on button "button" at bounding box center [575, 505] width 108 height 61
click at [598, 505] on div at bounding box center [575, 505] width 108 height 61
click at [598, 505] on button "button" at bounding box center [575, 505] width 108 height 61
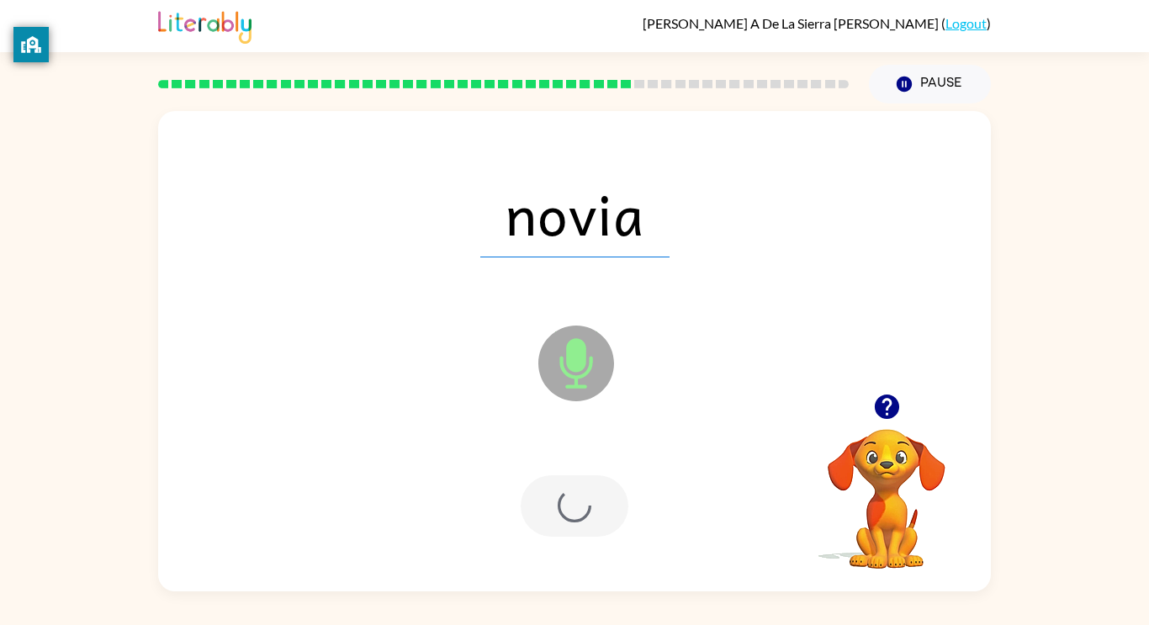
click at [598, 505] on div at bounding box center [575, 505] width 108 height 61
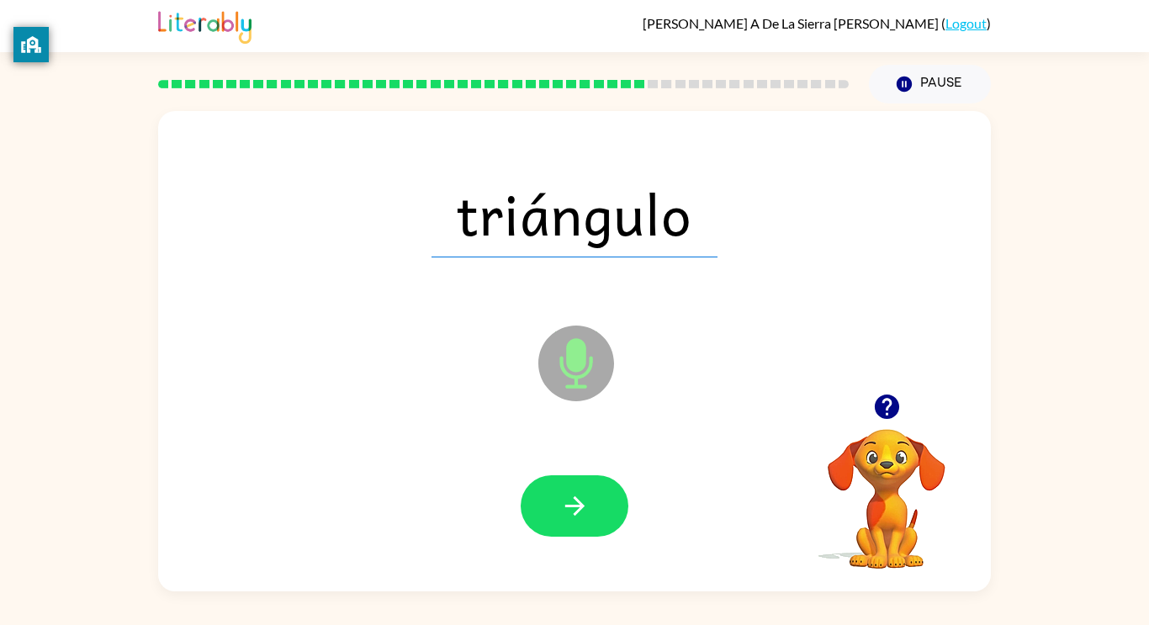
click at [598, 505] on button "button" at bounding box center [575, 505] width 108 height 61
click at [598, 505] on div at bounding box center [575, 505] width 108 height 61
click at [598, 505] on button "button" at bounding box center [575, 505] width 108 height 61
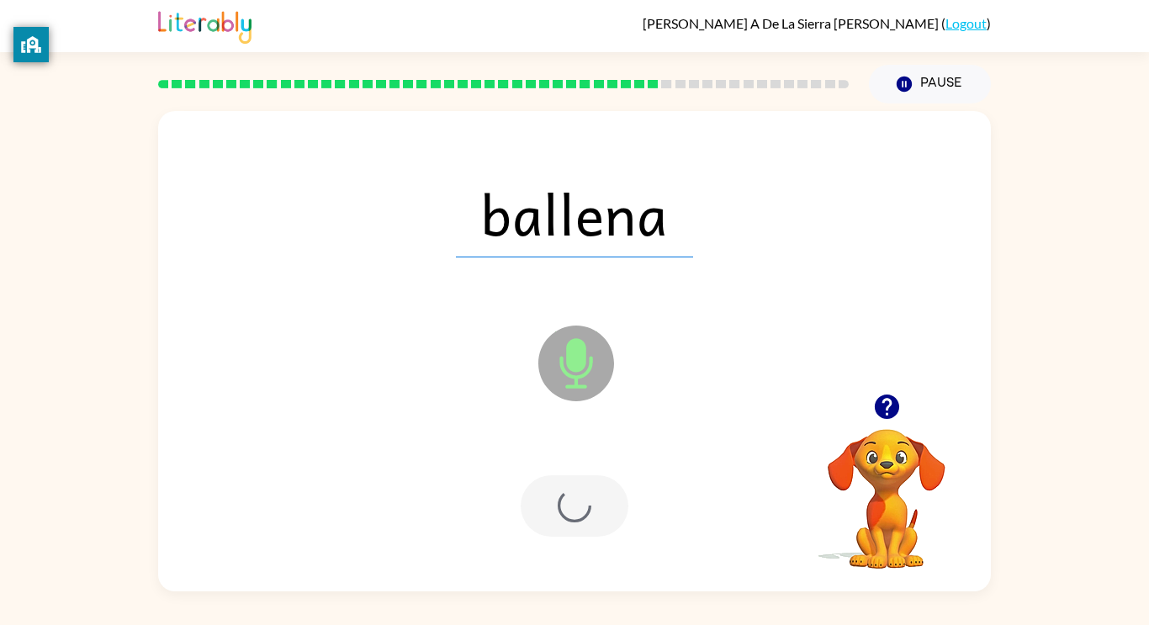
click at [598, 505] on div at bounding box center [575, 505] width 108 height 61
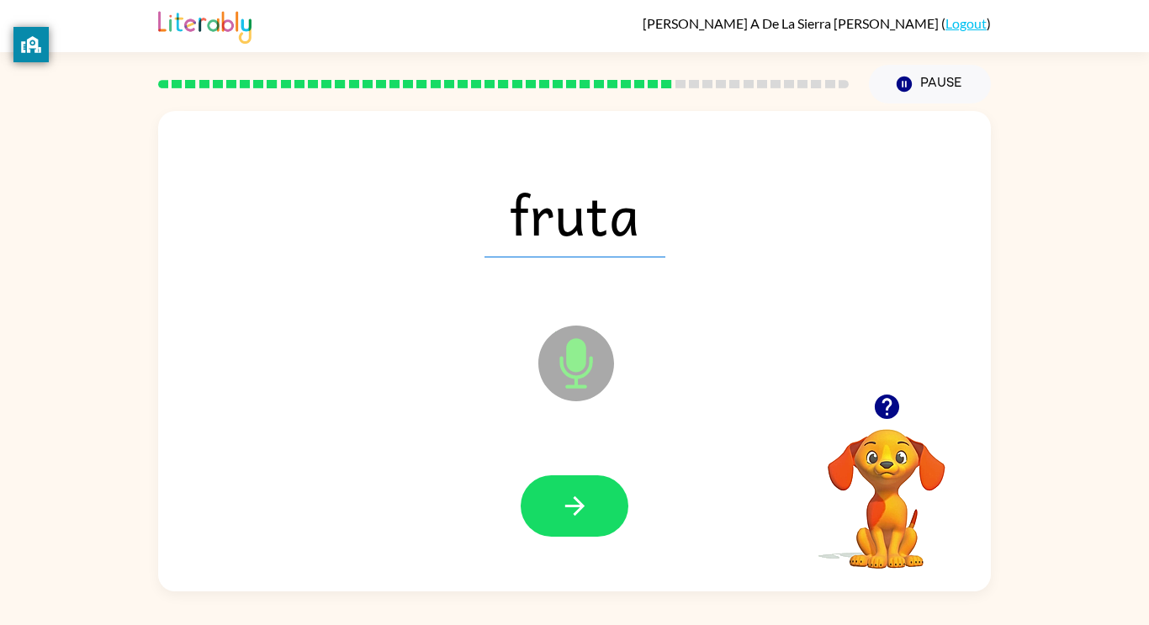
click at [598, 505] on button "button" at bounding box center [575, 505] width 108 height 61
click at [598, 505] on div at bounding box center [575, 505] width 108 height 61
click at [598, 505] on button "button" at bounding box center [575, 505] width 108 height 61
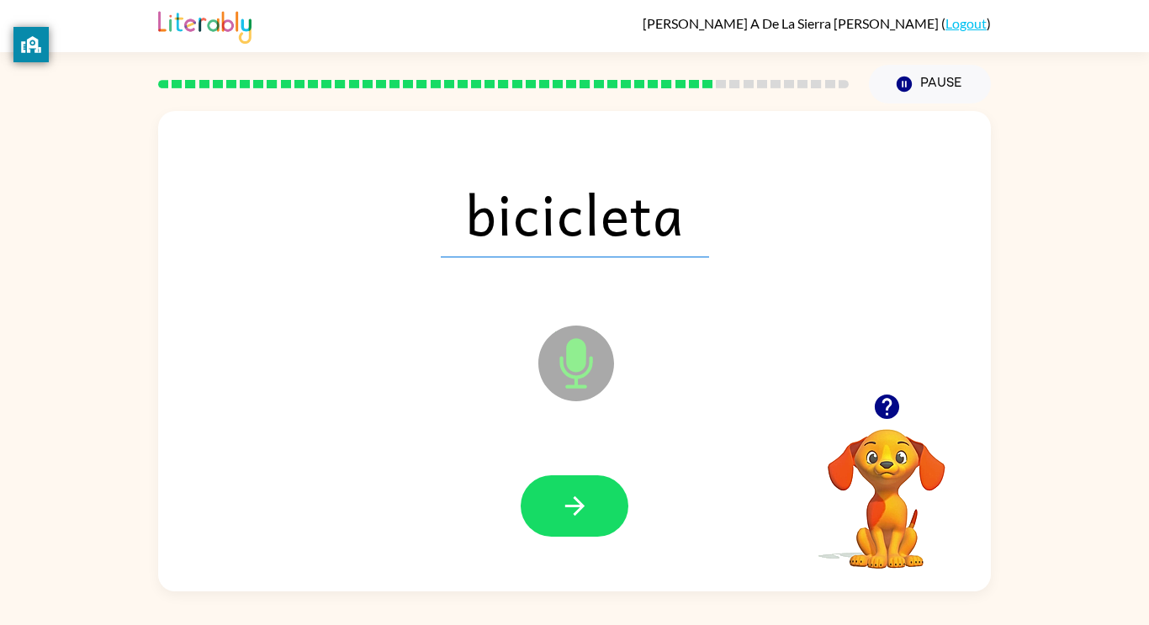
click at [598, 505] on button "button" at bounding box center [575, 505] width 108 height 61
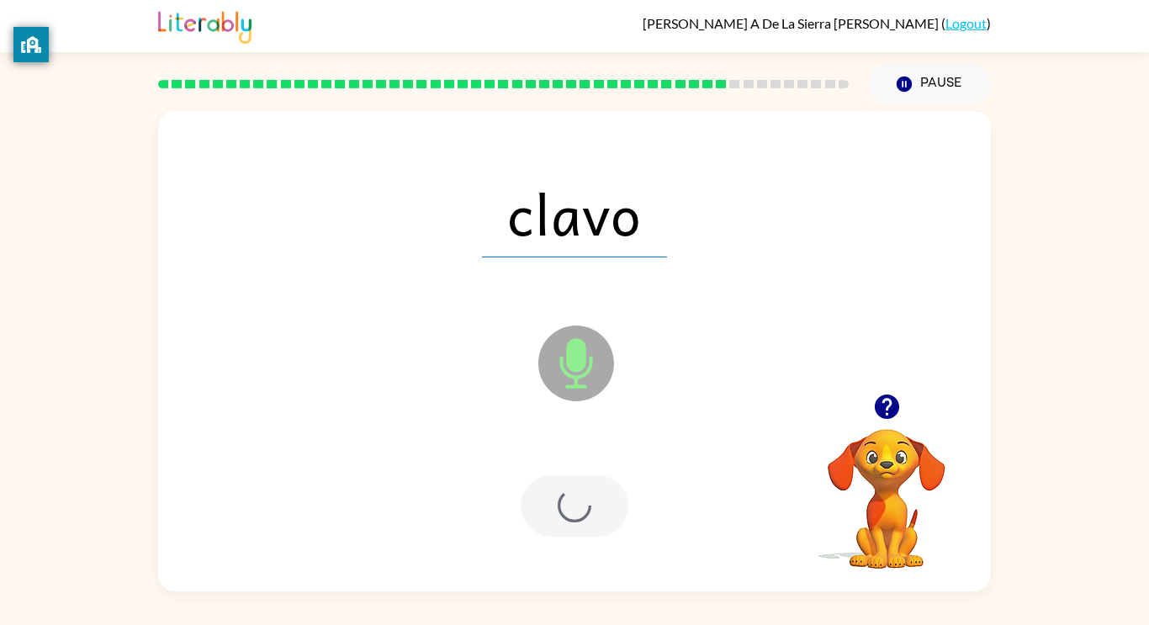
click at [598, 505] on div at bounding box center [575, 505] width 108 height 61
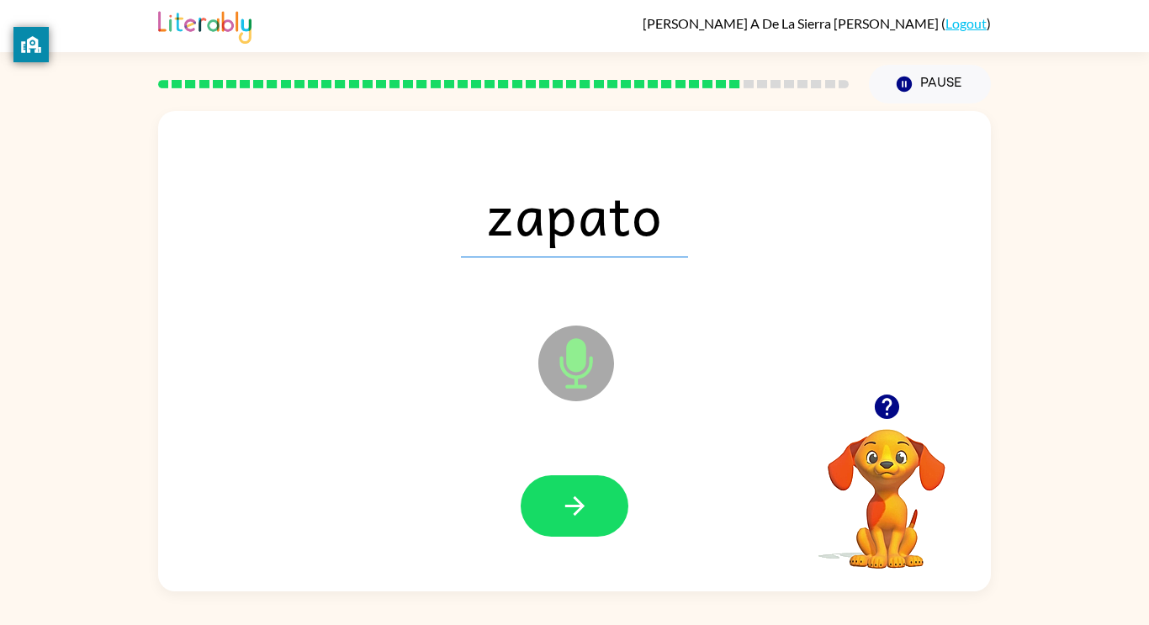
click at [598, 505] on button "button" at bounding box center [575, 505] width 108 height 61
click at [598, 505] on div at bounding box center [575, 505] width 108 height 61
click at [598, 505] on button "button" at bounding box center [575, 505] width 108 height 61
click at [598, 505] on div at bounding box center [575, 505] width 108 height 61
click at [598, 505] on button "button" at bounding box center [575, 505] width 108 height 61
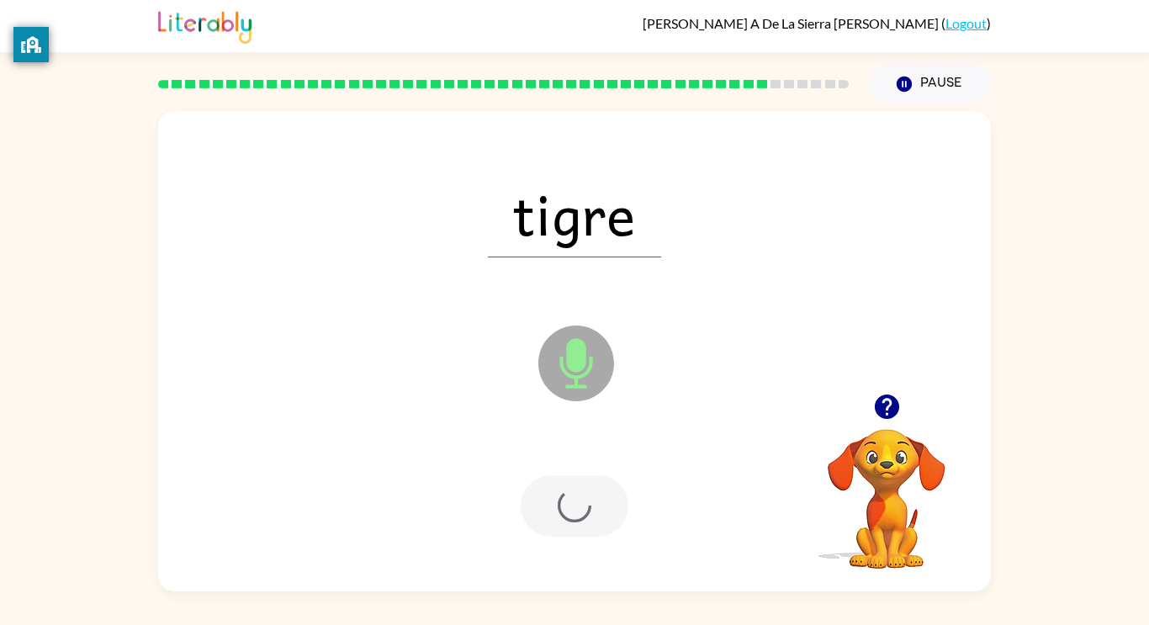
click at [598, 505] on div at bounding box center [575, 505] width 108 height 61
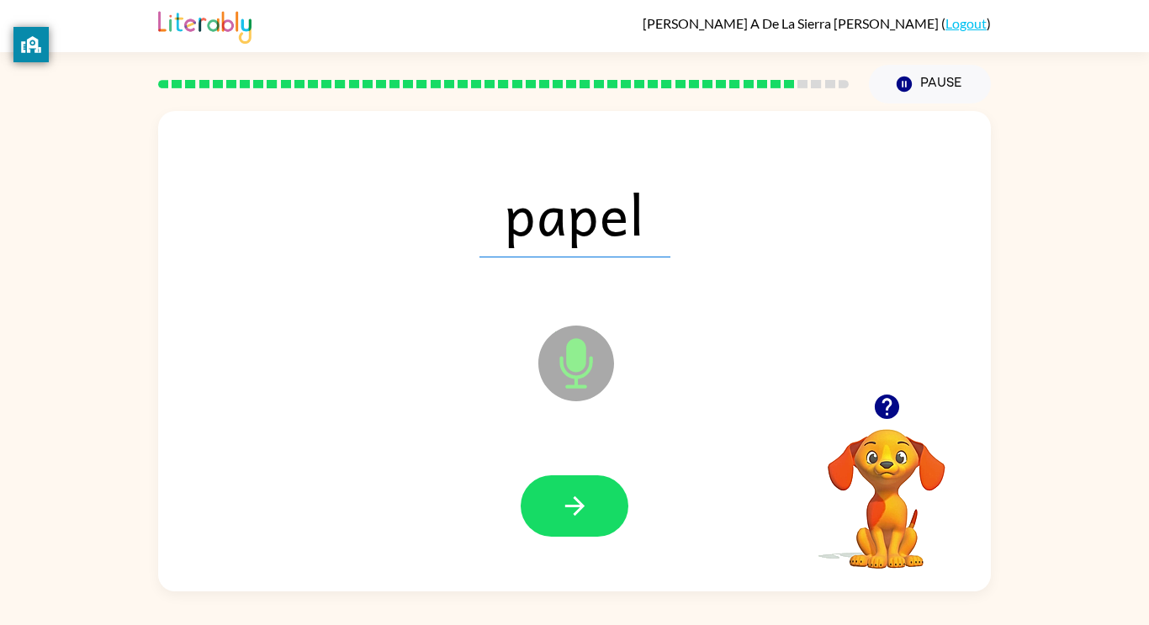
click at [598, 505] on button "button" at bounding box center [575, 505] width 108 height 61
click at [598, 505] on div at bounding box center [575, 505] width 108 height 61
click at [598, 505] on button "button" at bounding box center [575, 505] width 108 height 61
click at [598, 505] on div at bounding box center [575, 505] width 108 height 61
click at [598, 505] on button "button" at bounding box center [575, 505] width 108 height 61
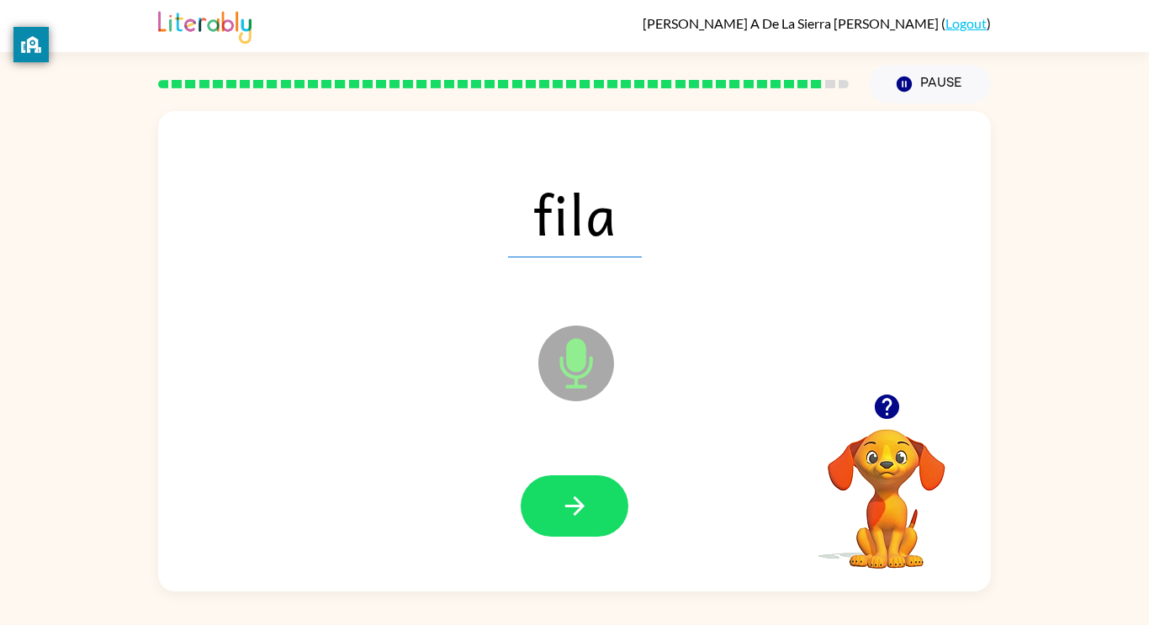
click at [598, 505] on div at bounding box center [575, 505] width 108 height 61
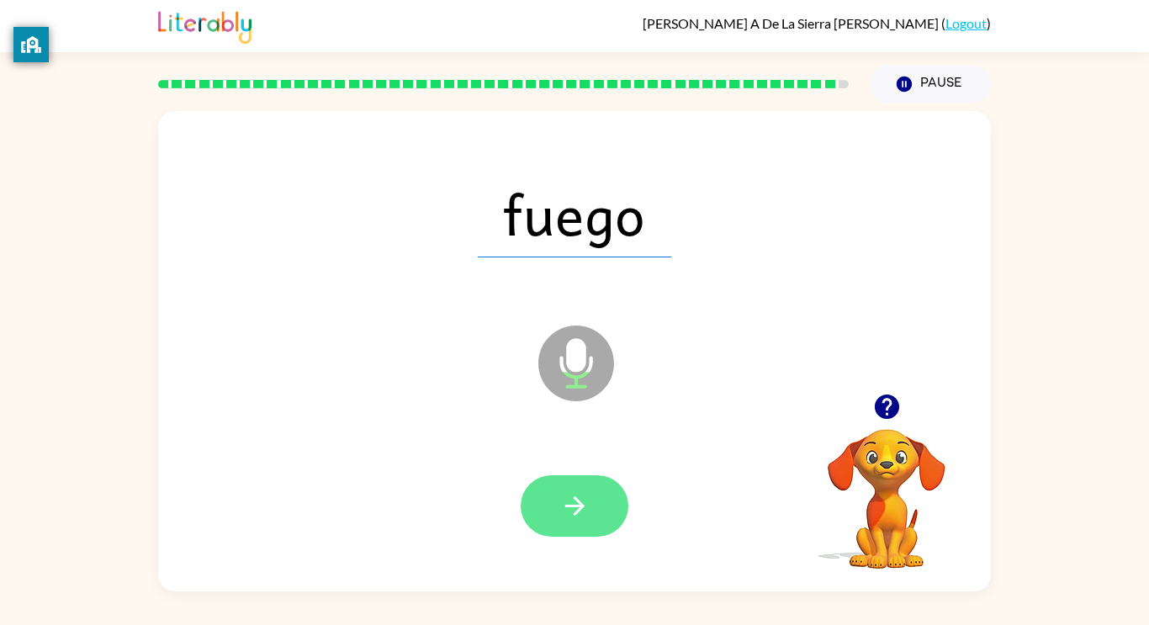
click at [578, 503] on icon "button" at bounding box center [574, 505] width 19 height 19
